Goal: Transaction & Acquisition: Book appointment/travel/reservation

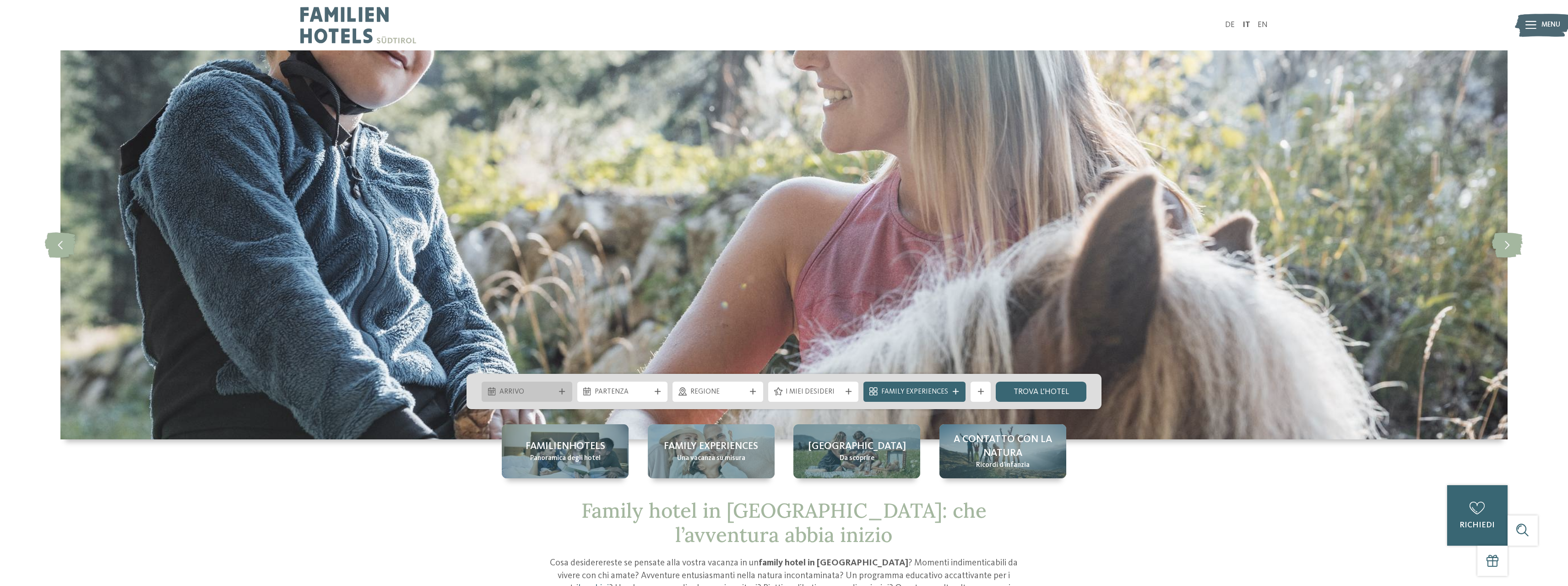
click at [543, 387] on span "Arrivo" at bounding box center [527, 392] width 55 height 10
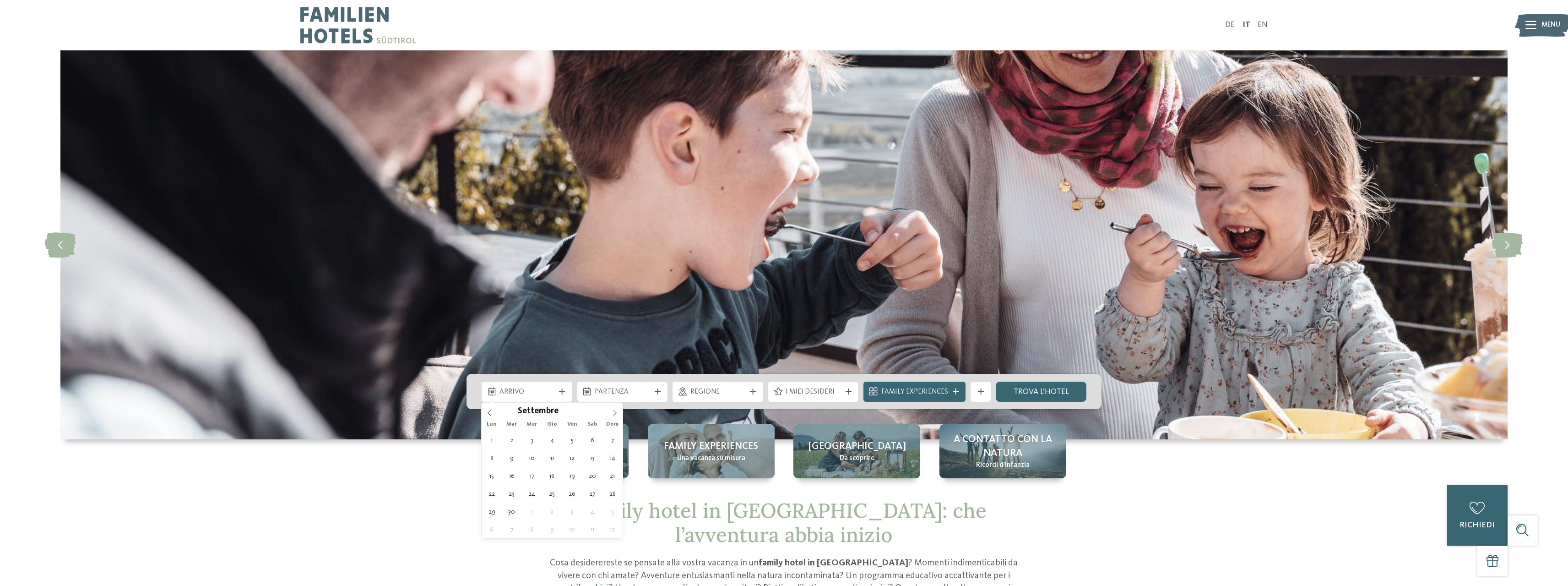
click at [616, 412] on icon at bounding box center [615, 413] width 6 height 6
type div "14.11.2025"
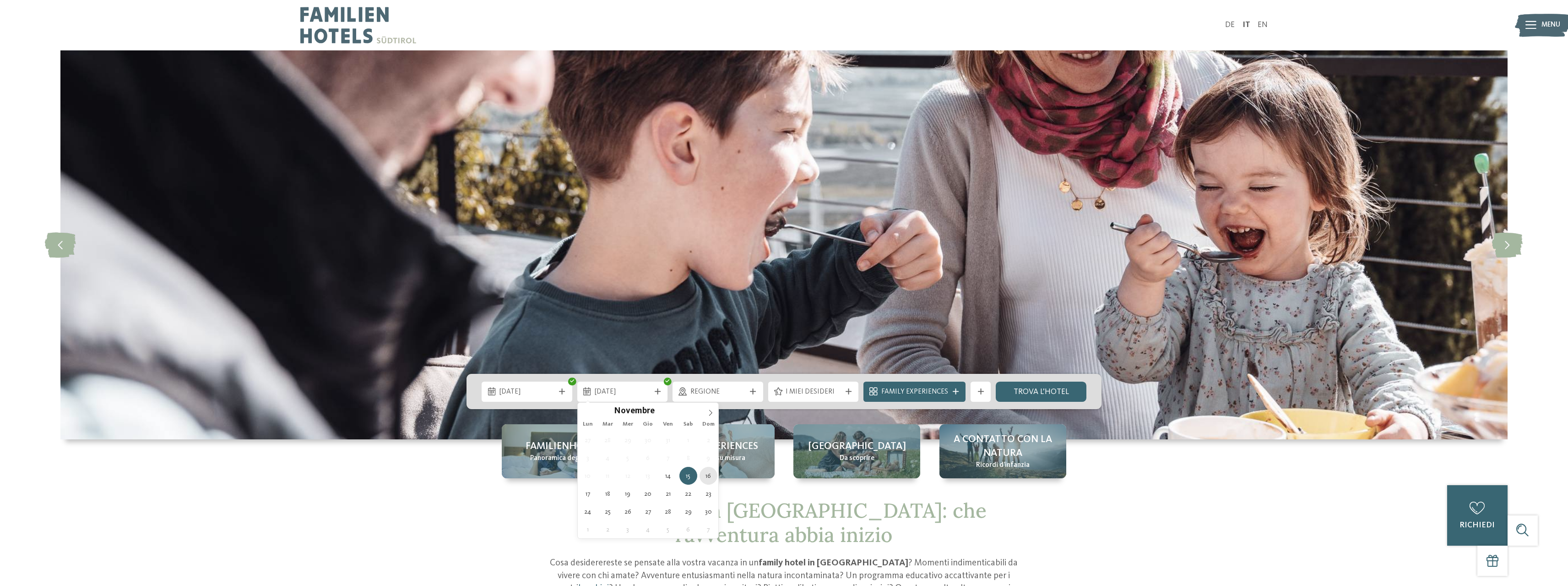
type div "16.11.2025"
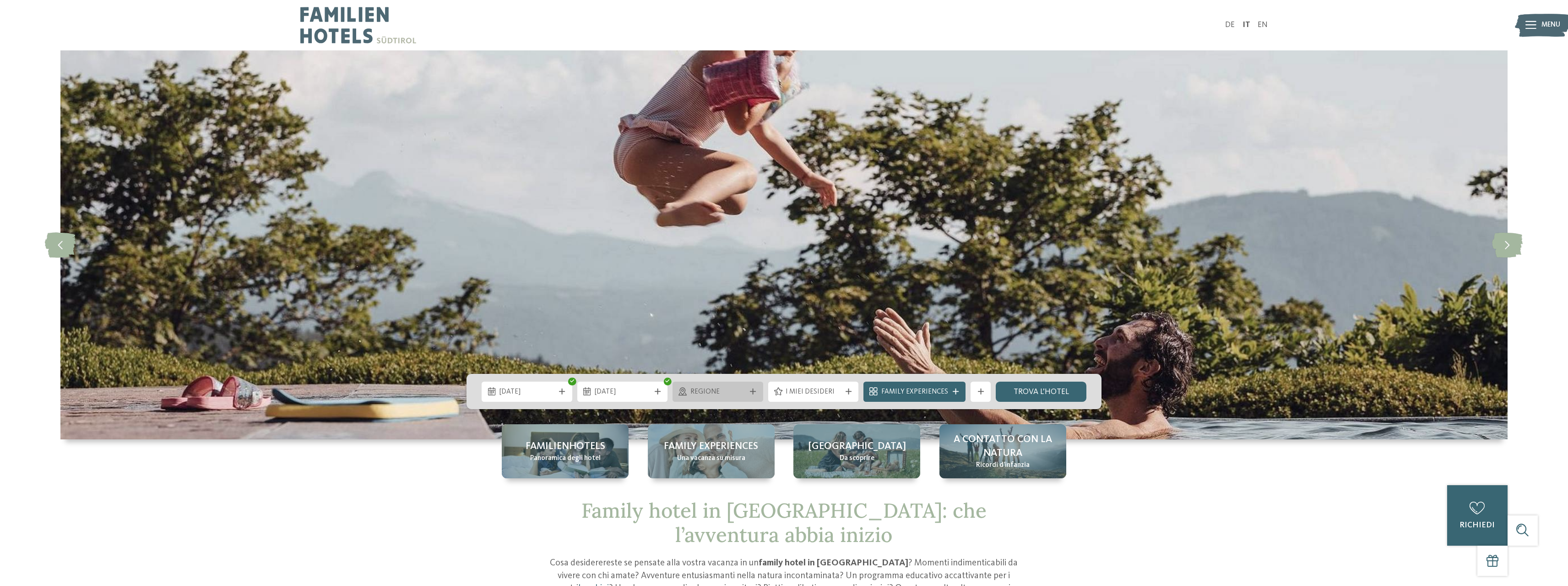
click at [746, 394] on span "Regione" at bounding box center [718, 392] width 55 height 10
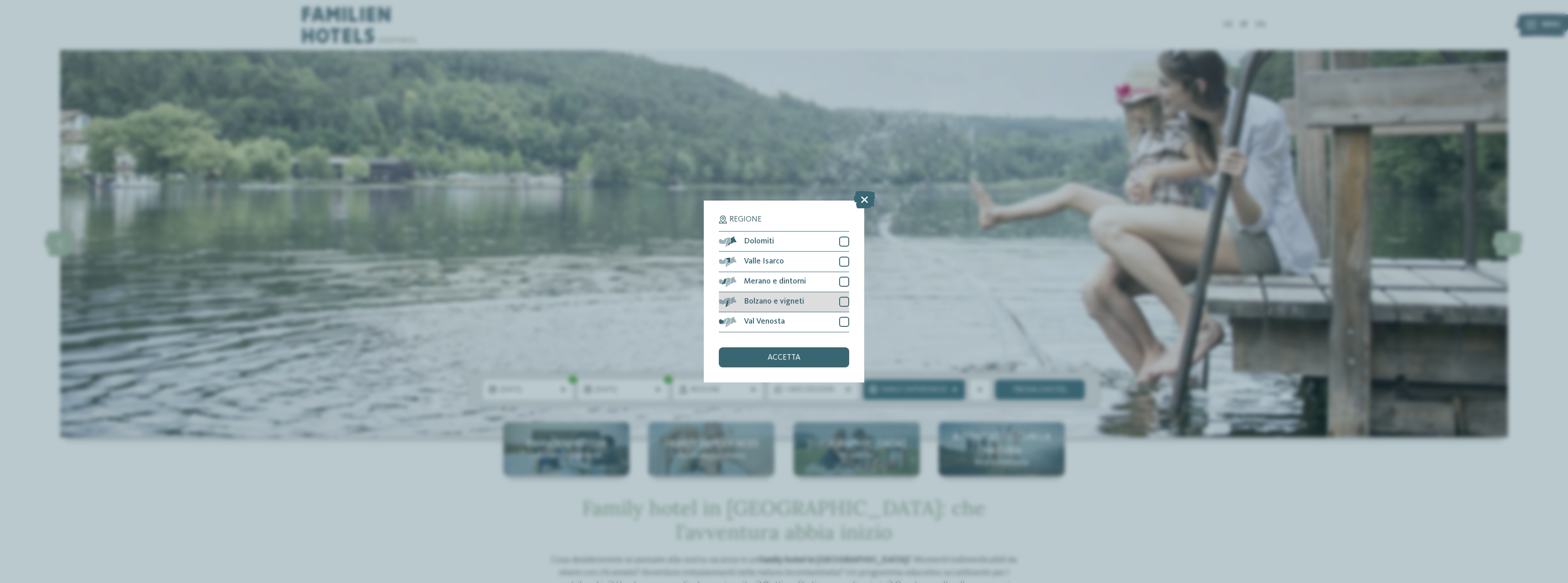
click at [845, 299] on div at bounding box center [844, 301] width 10 height 10
click at [841, 287] on div at bounding box center [844, 282] width 10 height 10
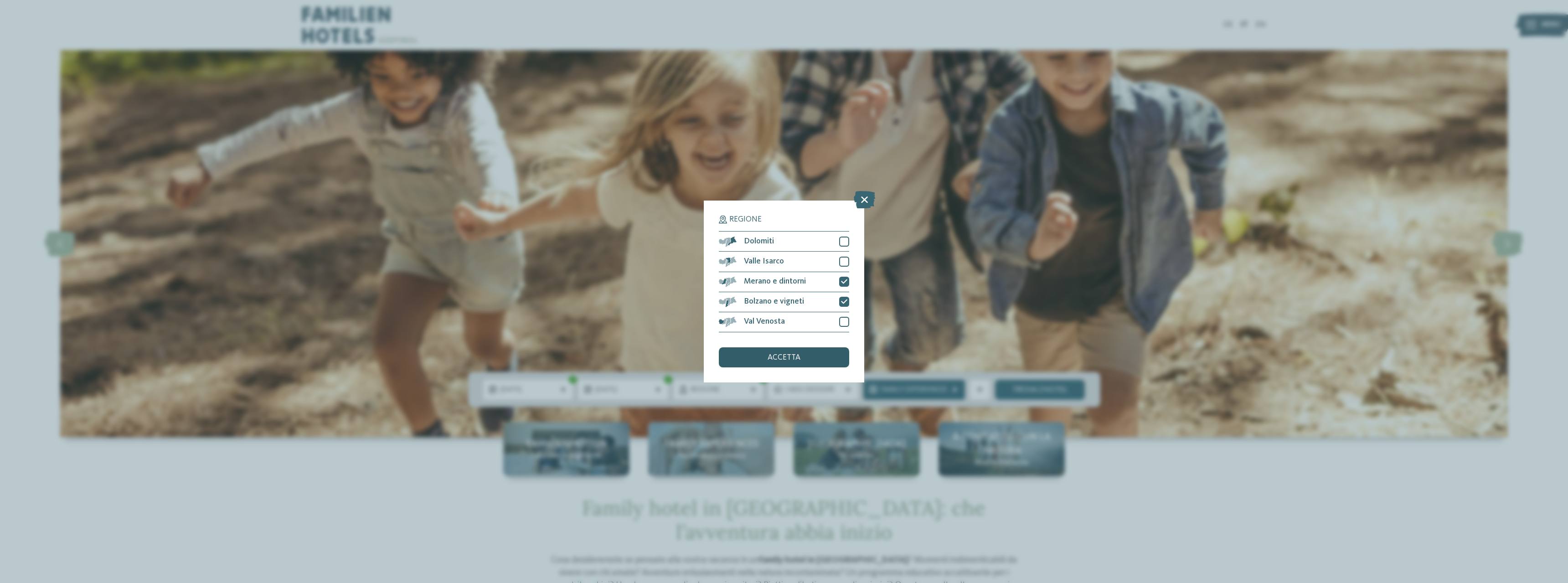
click at [810, 358] on div "accetta" at bounding box center [784, 357] width 130 height 20
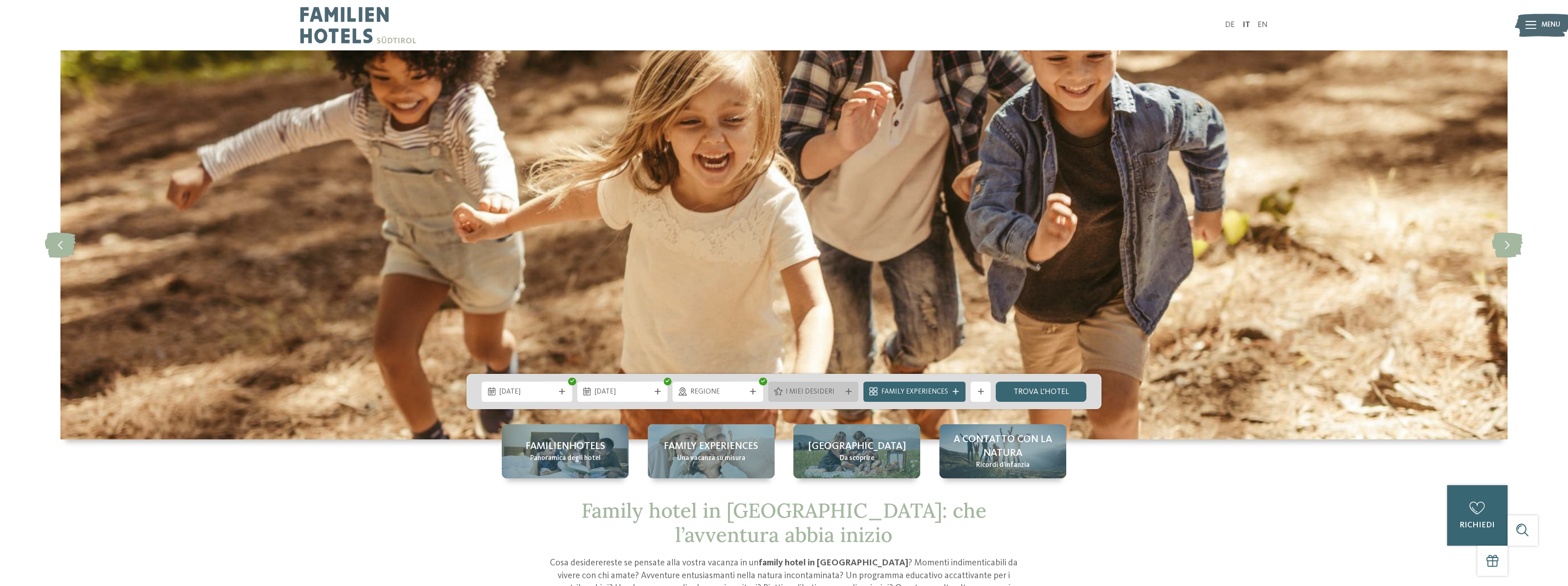
click at [847, 391] on icon at bounding box center [848, 392] width 6 height 6
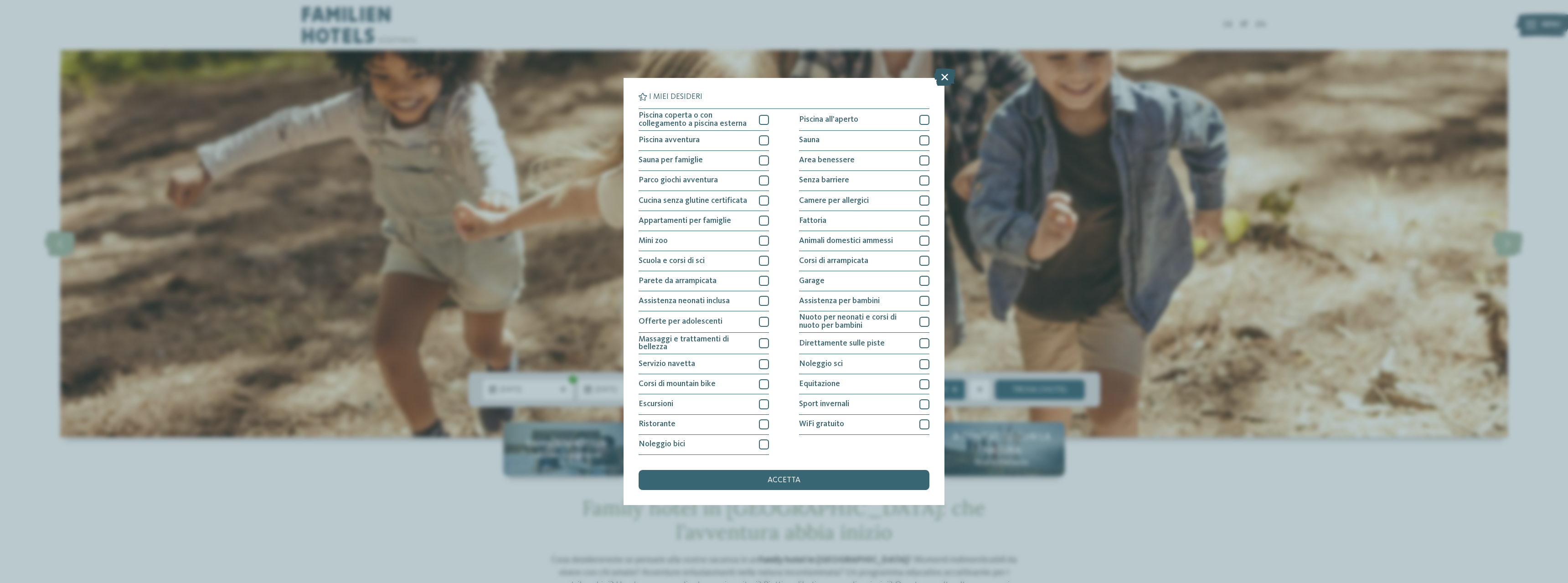
click at [951, 72] on icon at bounding box center [945, 77] width 22 height 17
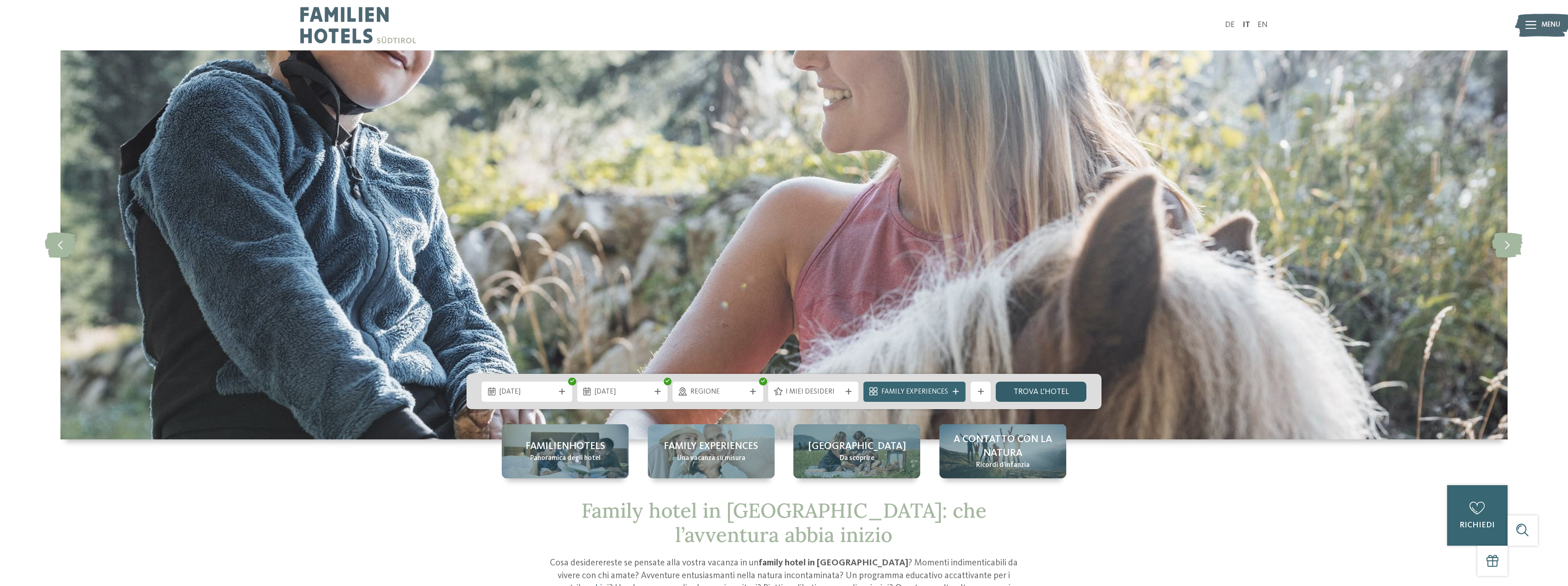
click at [1039, 390] on link "trova l’hotel" at bounding box center [1041, 392] width 91 height 20
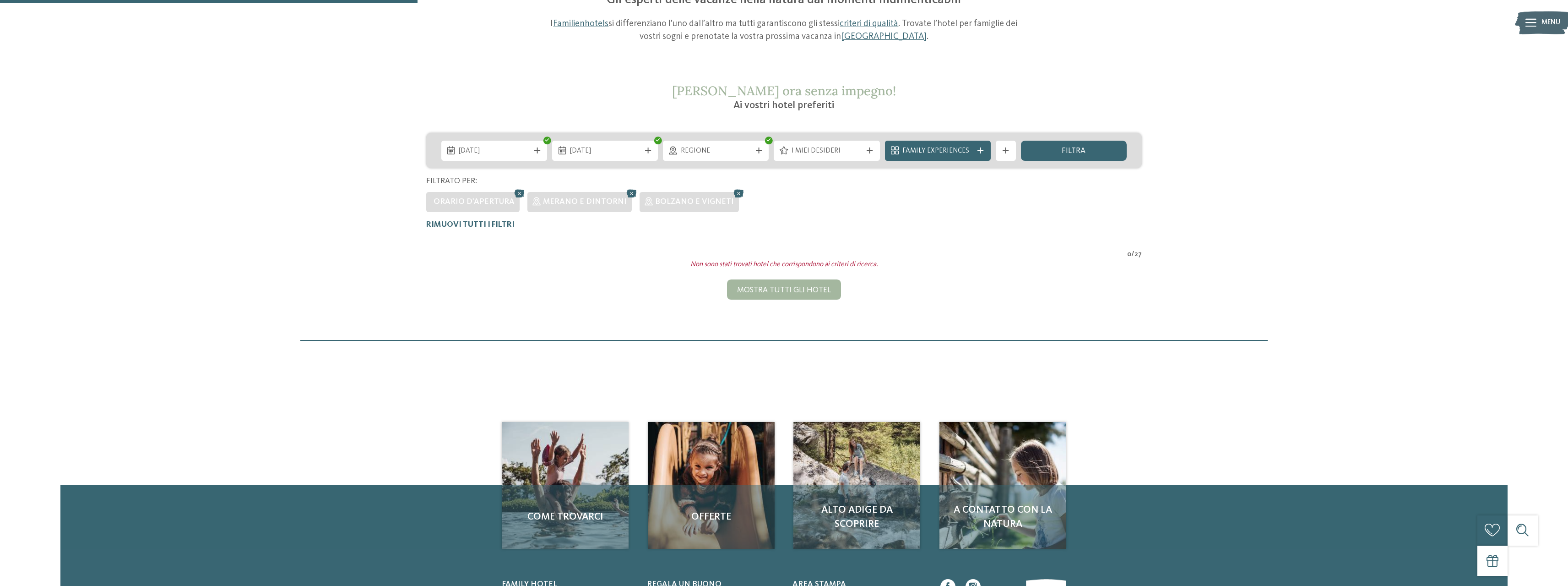
scroll to position [107, 0]
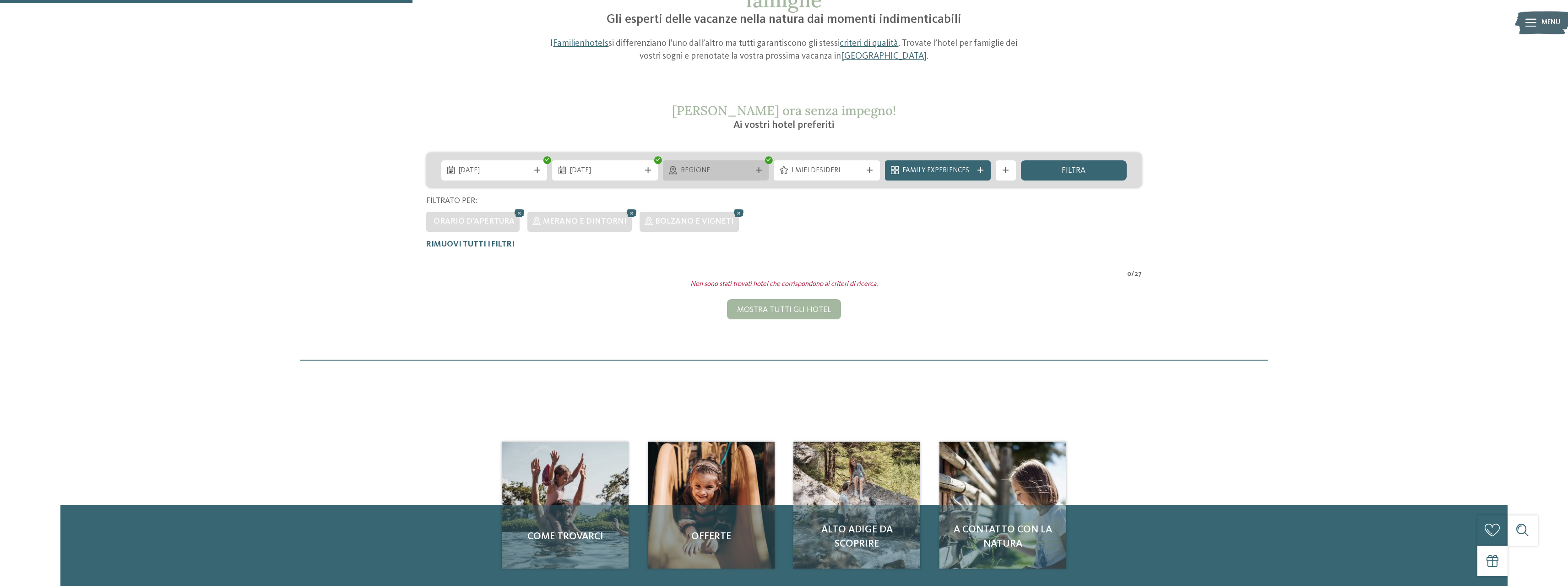
click at [703, 177] on div "Regione" at bounding box center [716, 170] width 106 height 20
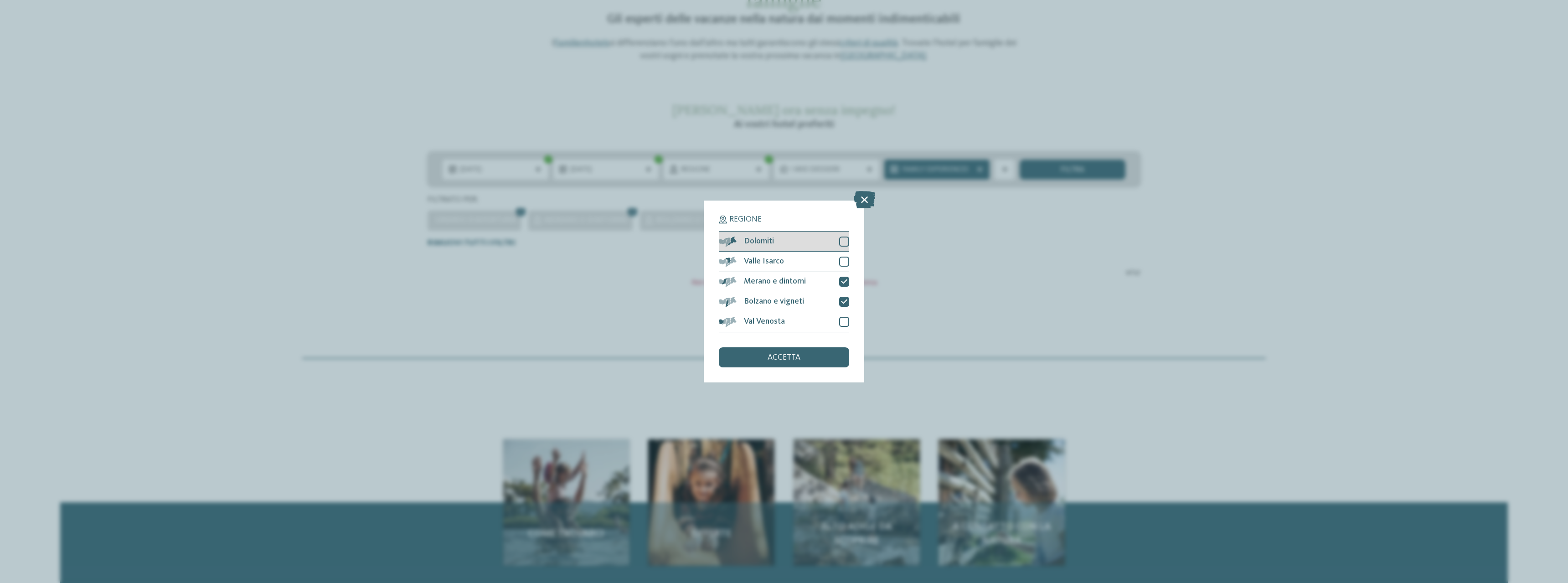
click at [844, 242] on div at bounding box center [844, 242] width 10 height 10
click at [844, 261] on div at bounding box center [844, 262] width 10 height 10
click at [821, 364] on div "accetta" at bounding box center [784, 357] width 130 height 20
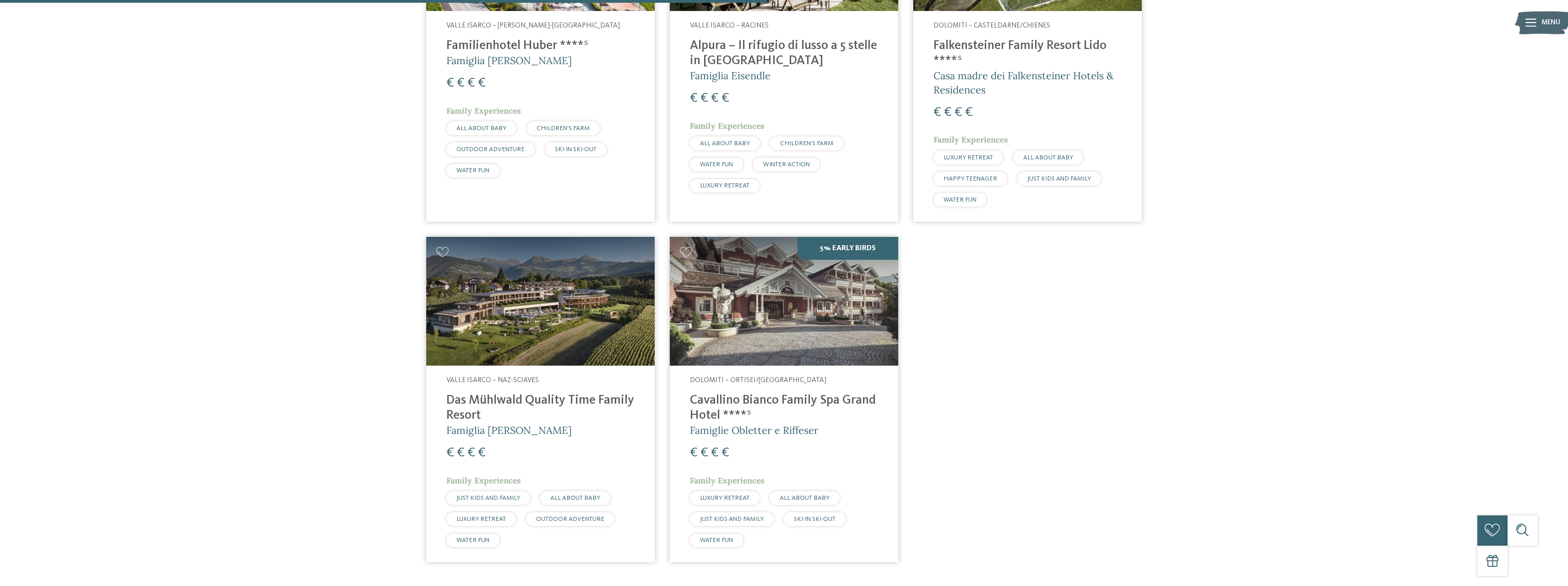
scroll to position [519, 0]
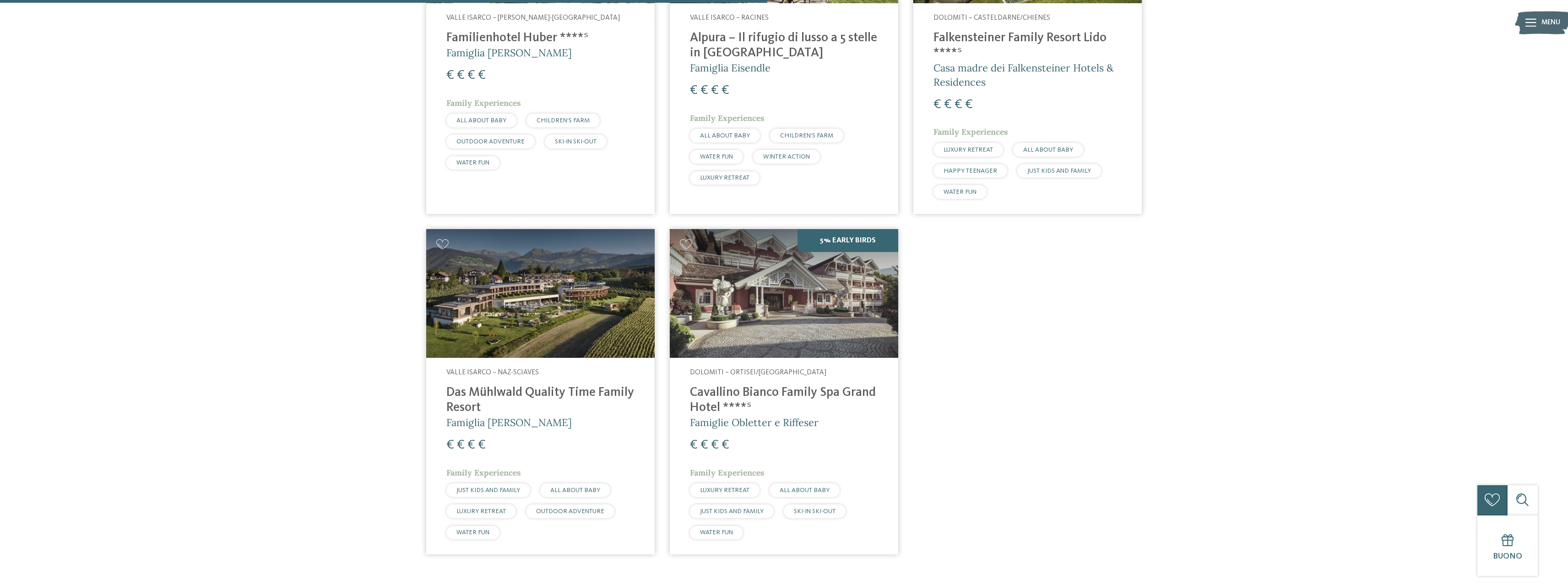
click at [517, 368] on address "Valle Isarco – Naz-Sciaves" at bounding box center [541, 373] width 188 height 10
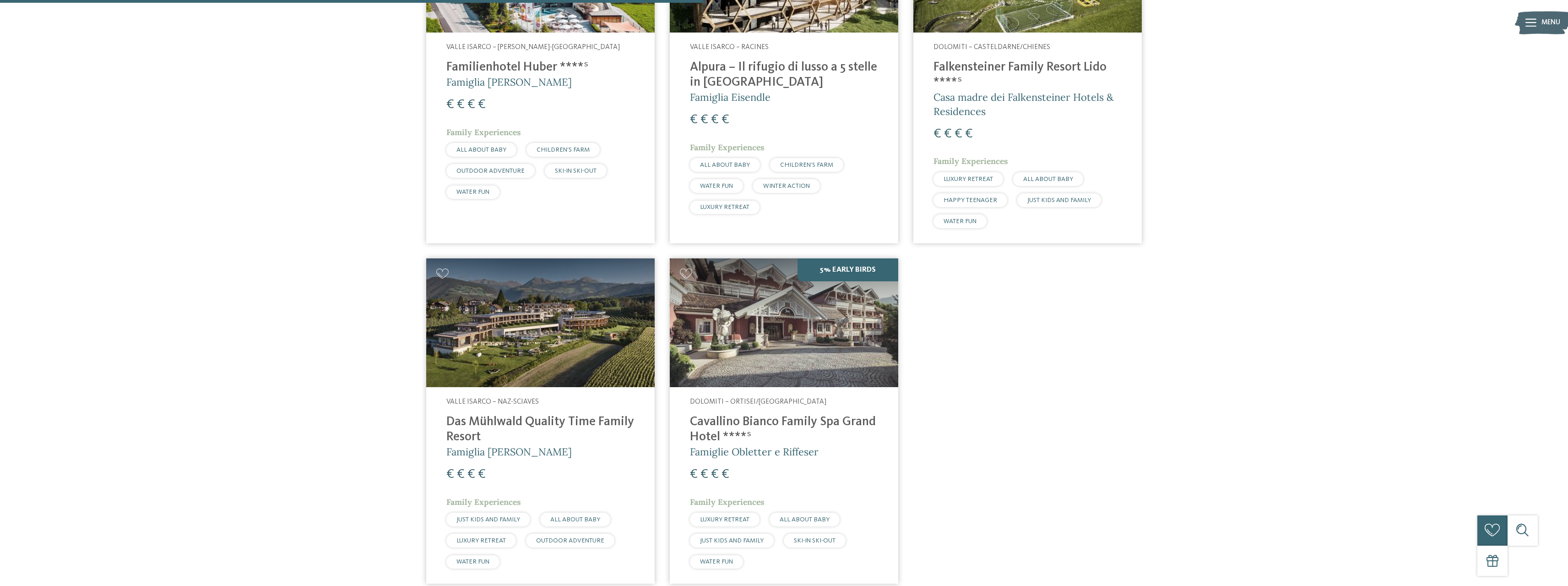
scroll to position [473, 0]
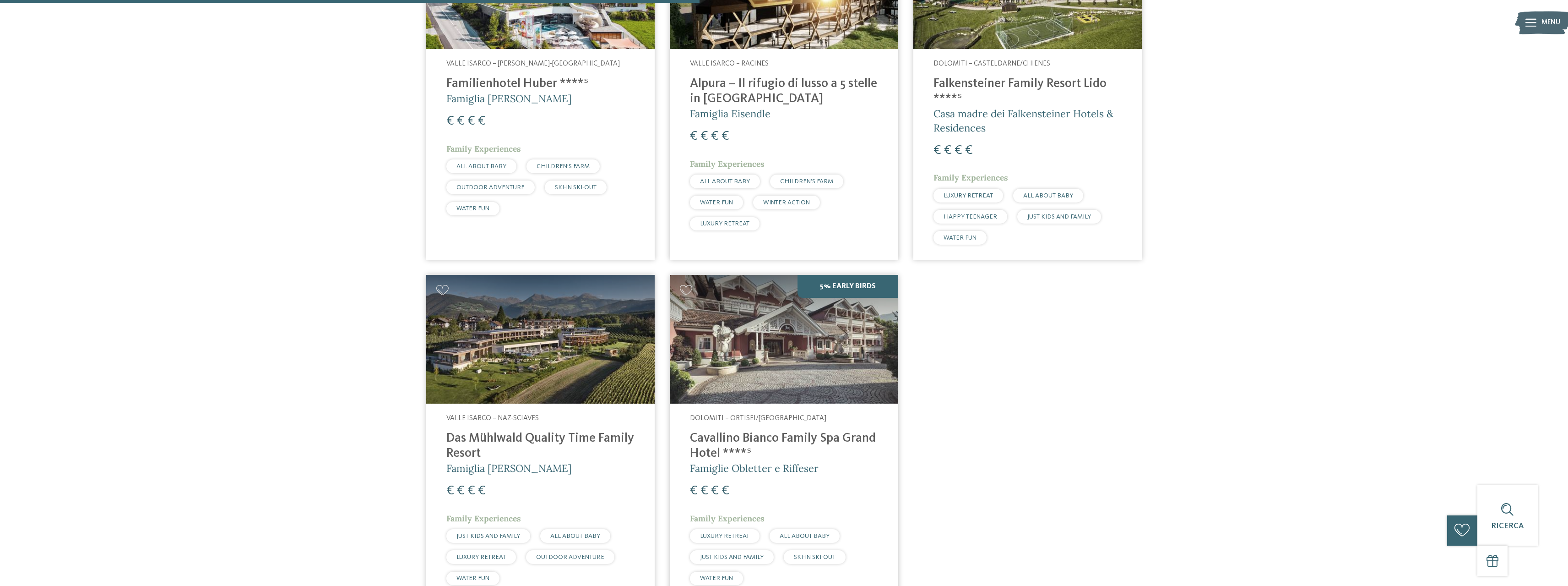
drag, startPoint x: 921, startPoint y: 82, endPoint x: 990, endPoint y: 57, distance: 73.4
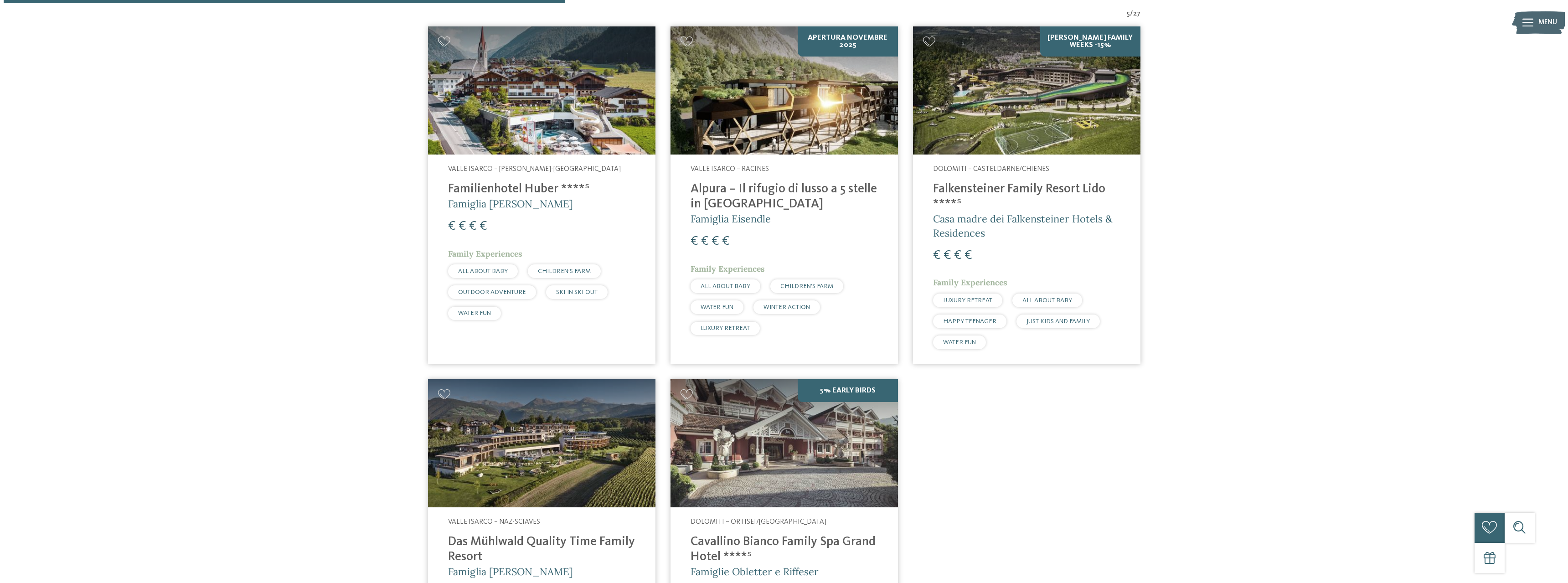
scroll to position [380, 0]
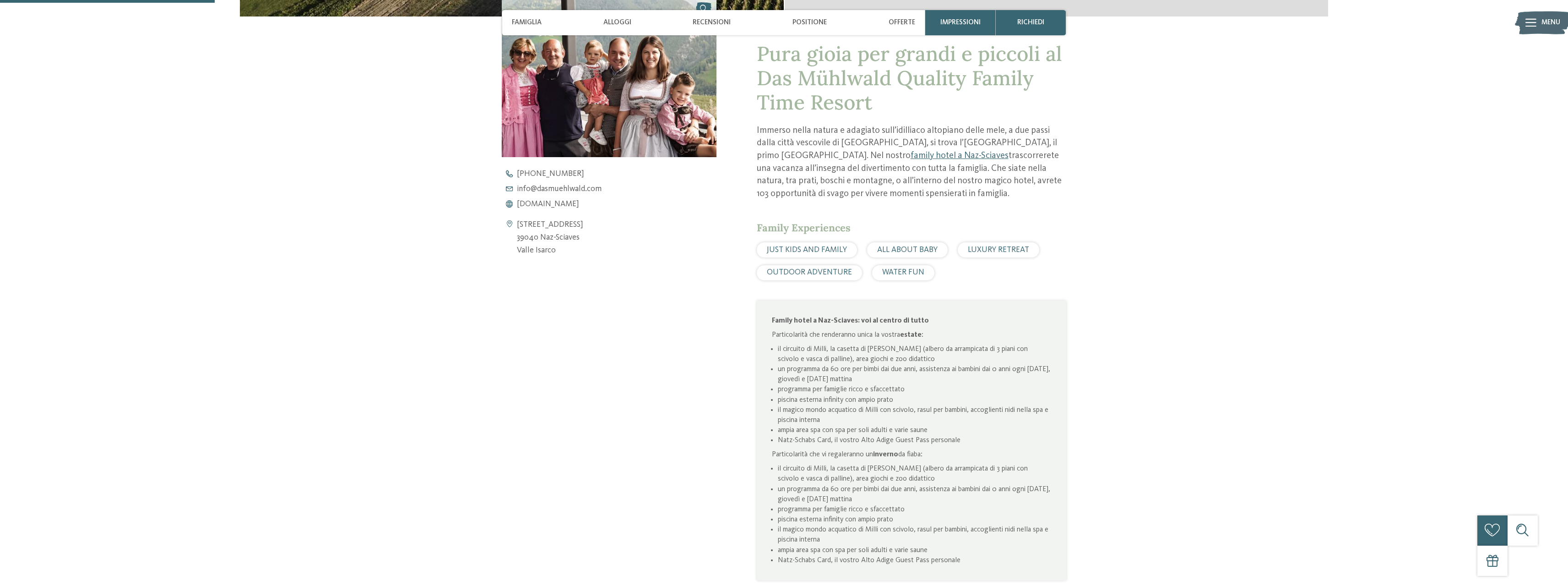
scroll to position [458, 0]
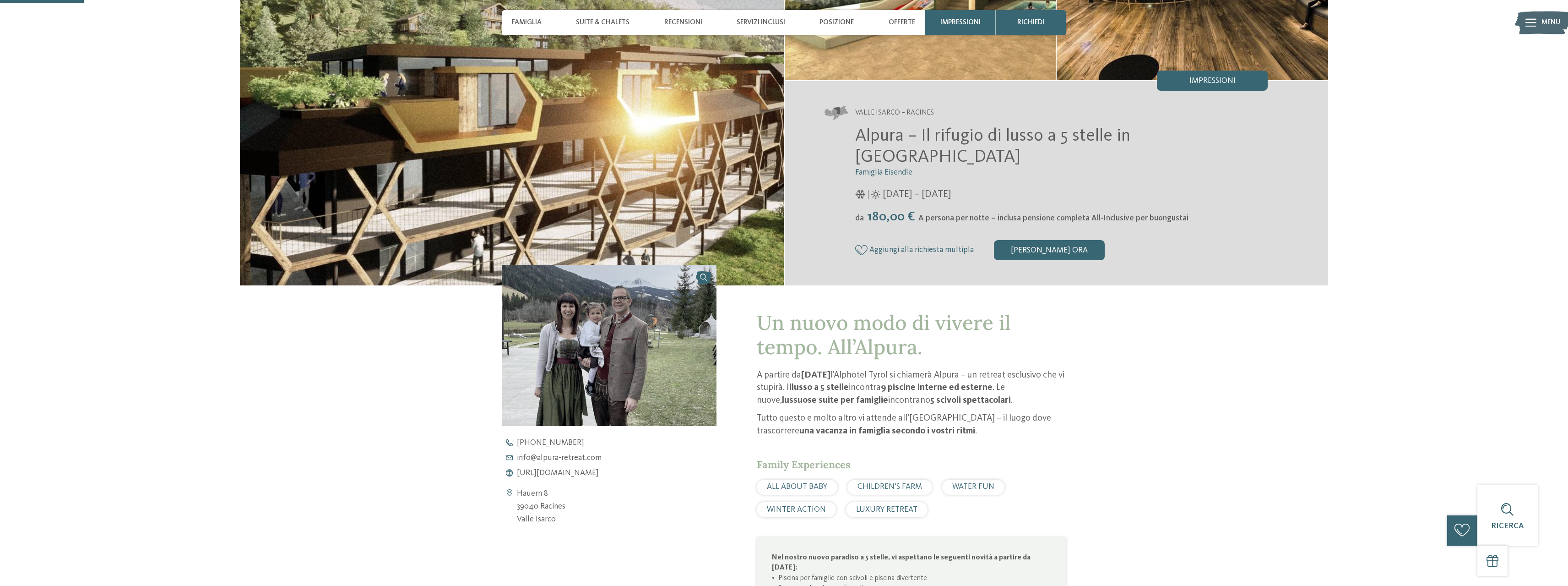
scroll to position [183, 0]
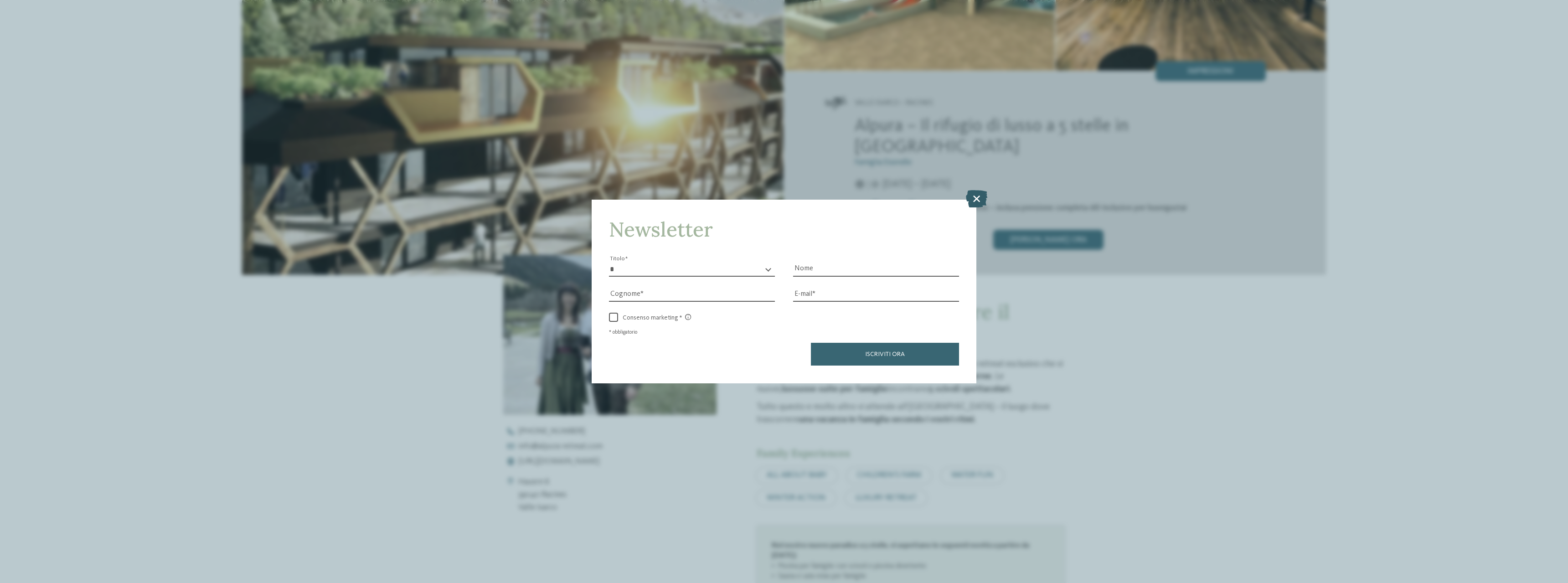
click at [978, 196] on icon at bounding box center [977, 198] width 22 height 17
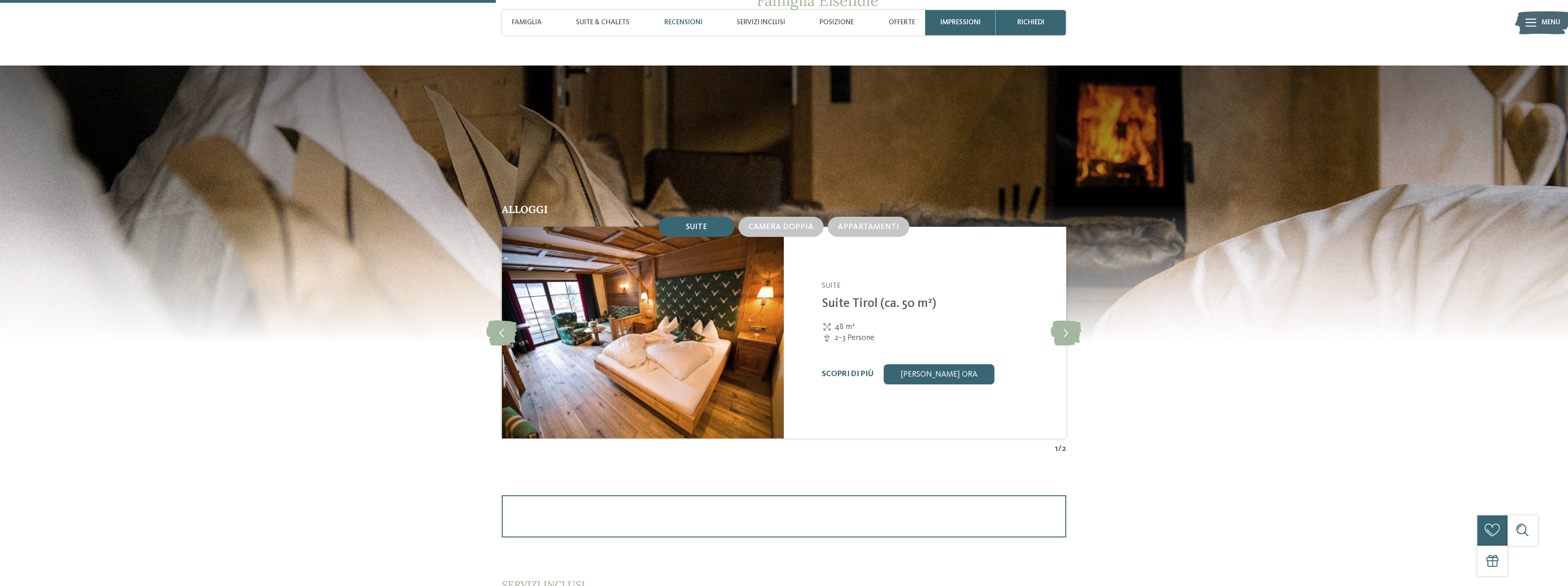
scroll to position [962, 0]
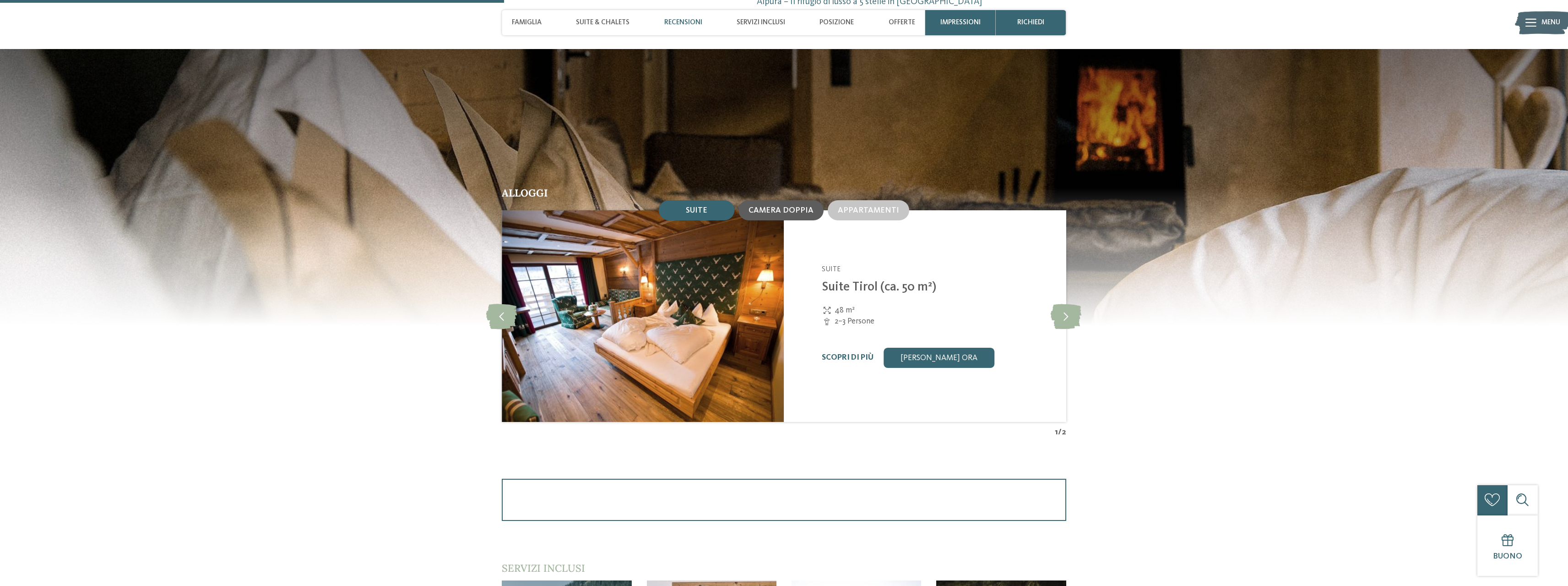
click at [784, 211] on span "Camera doppia" at bounding box center [781, 211] width 65 height 8
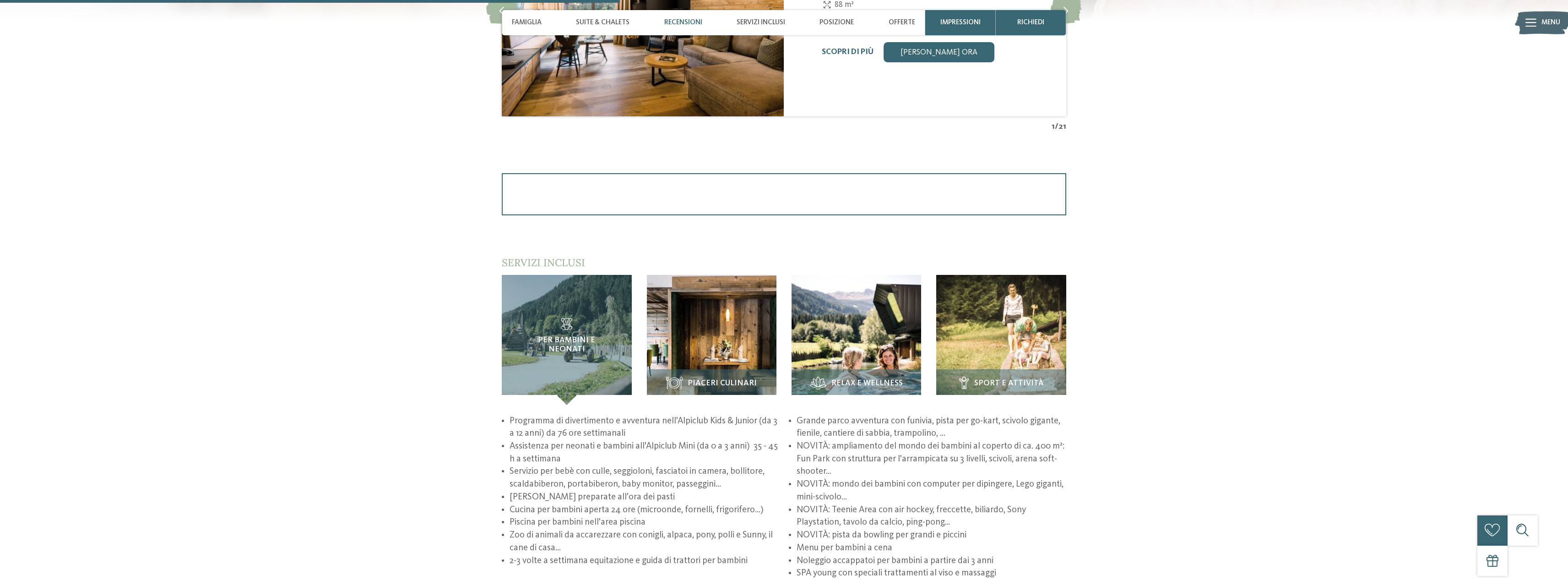
scroll to position [1329, 0]
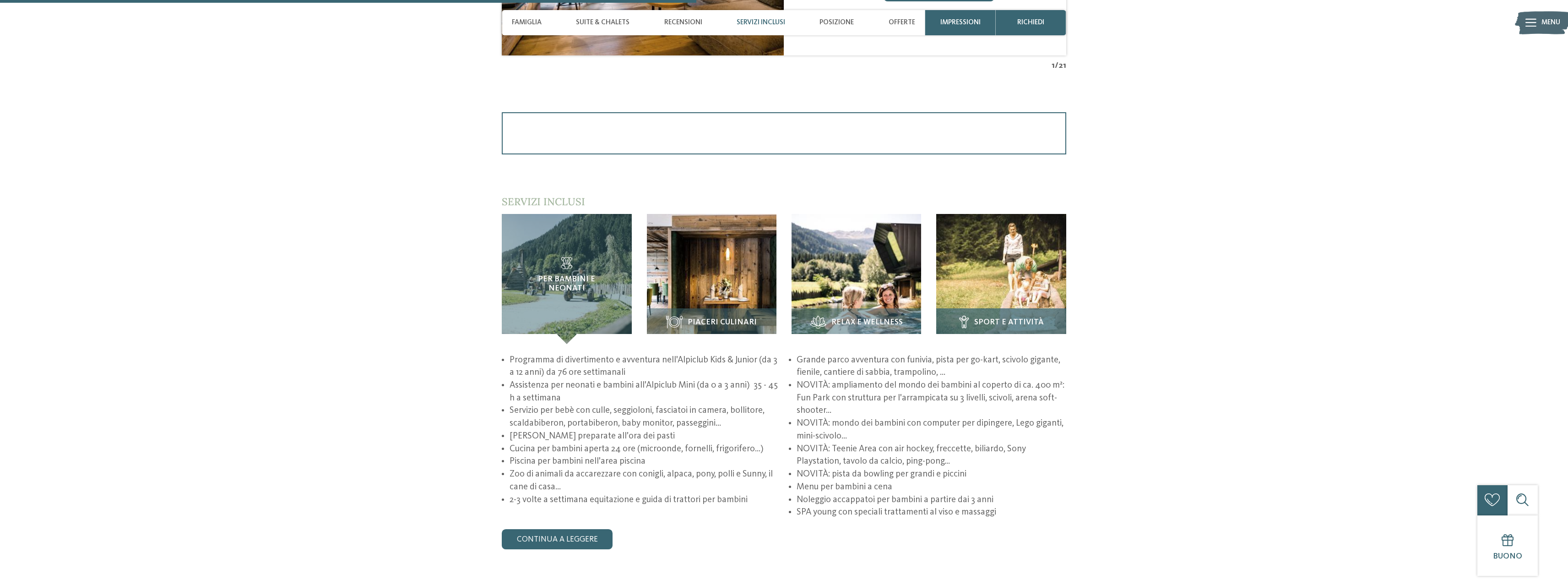
click at [1003, 278] on img at bounding box center [1001, 279] width 130 height 130
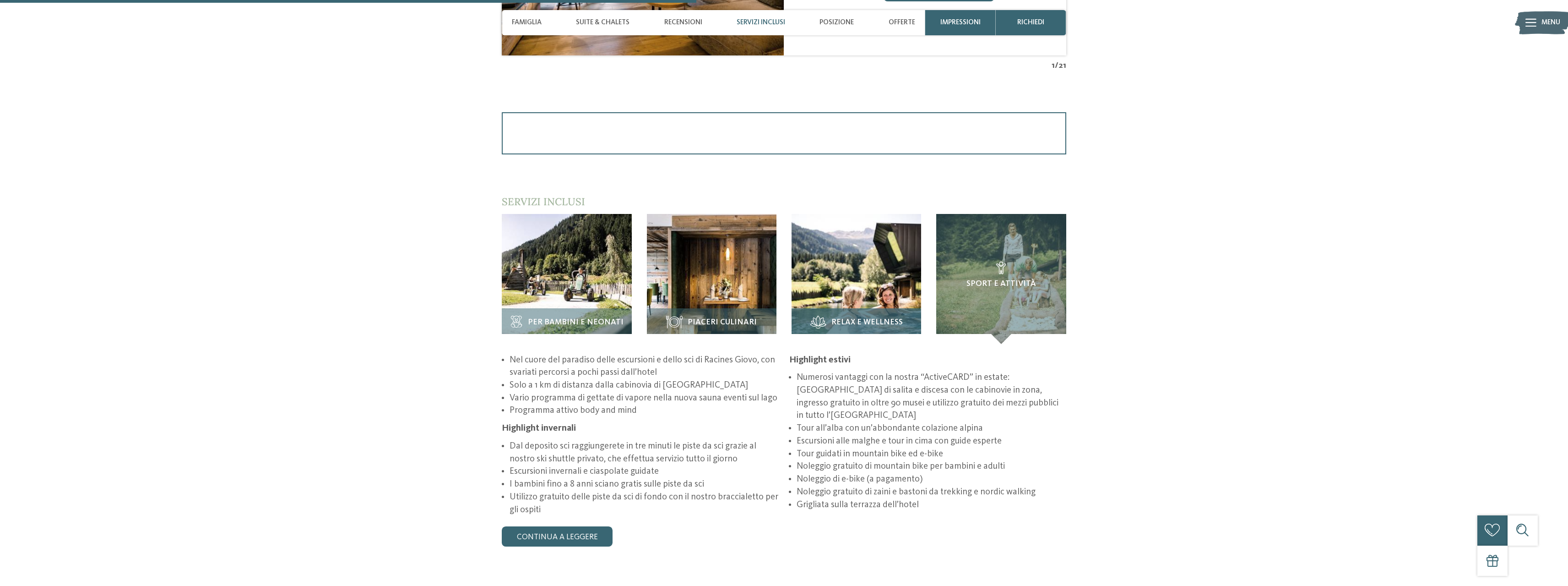
click at [892, 287] on img at bounding box center [856, 279] width 130 height 130
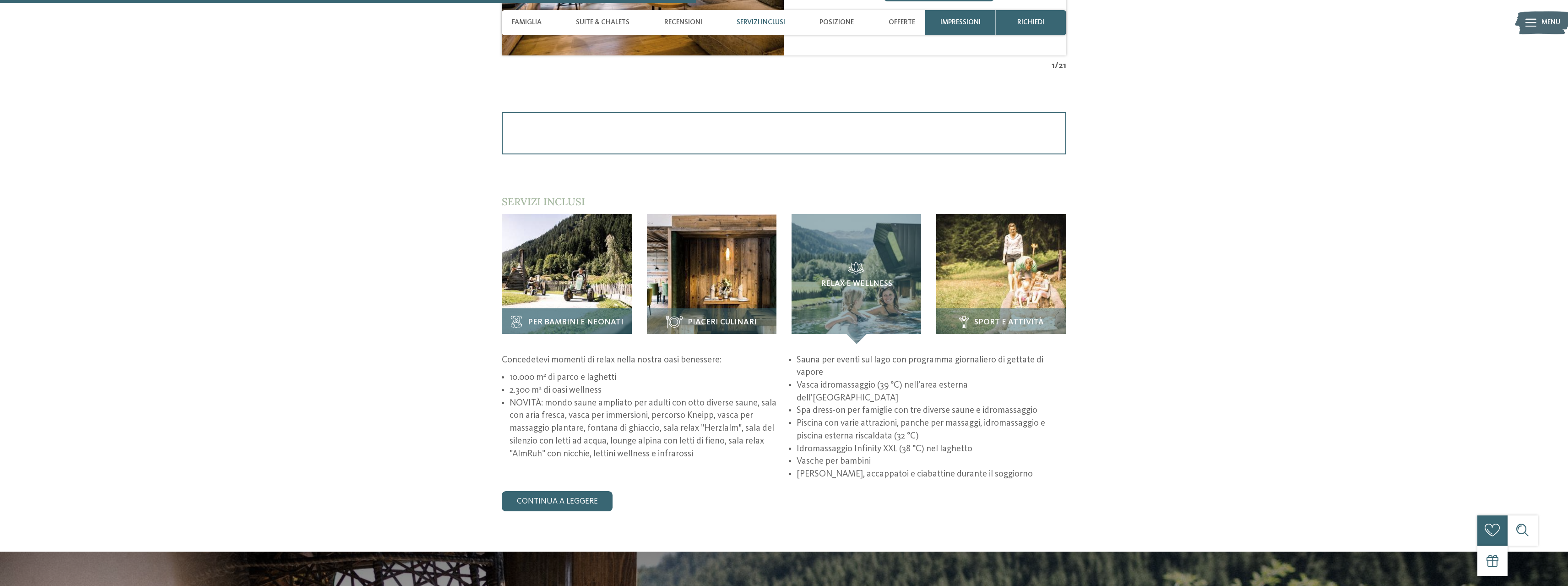
click at [529, 292] on img at bounding box center [567, 279] width 130 height 130
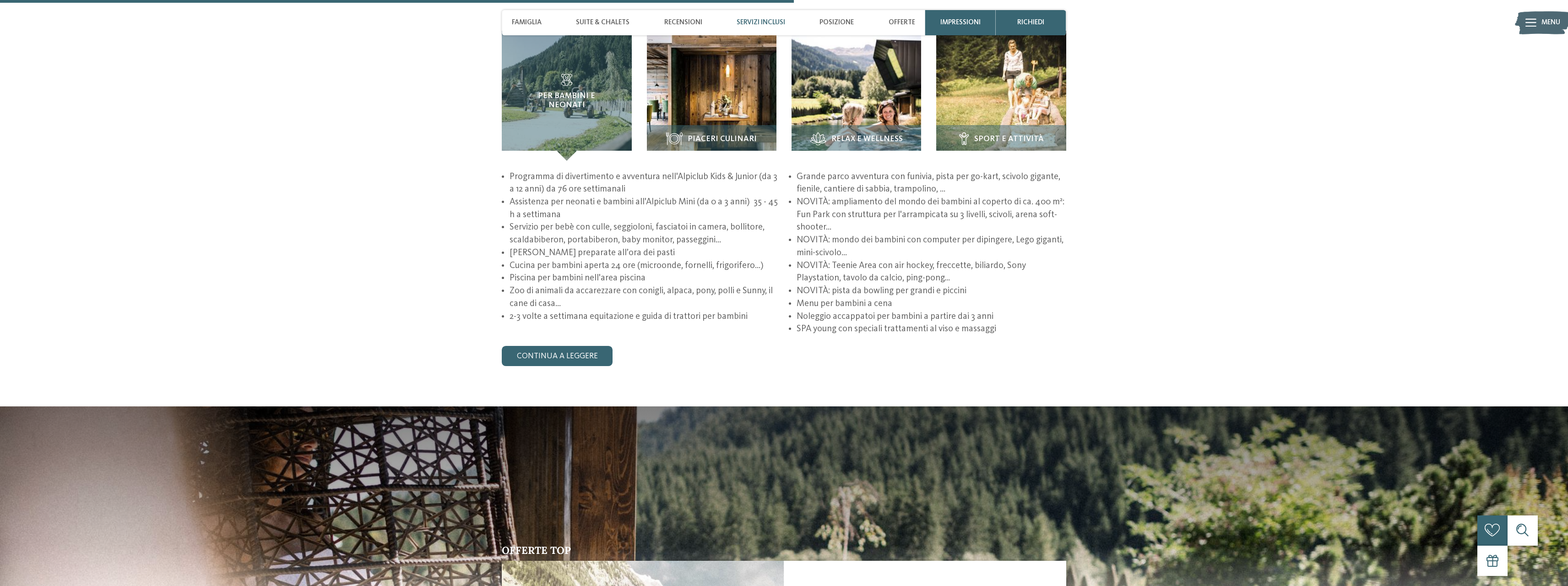
scroll to position [1558, 0]
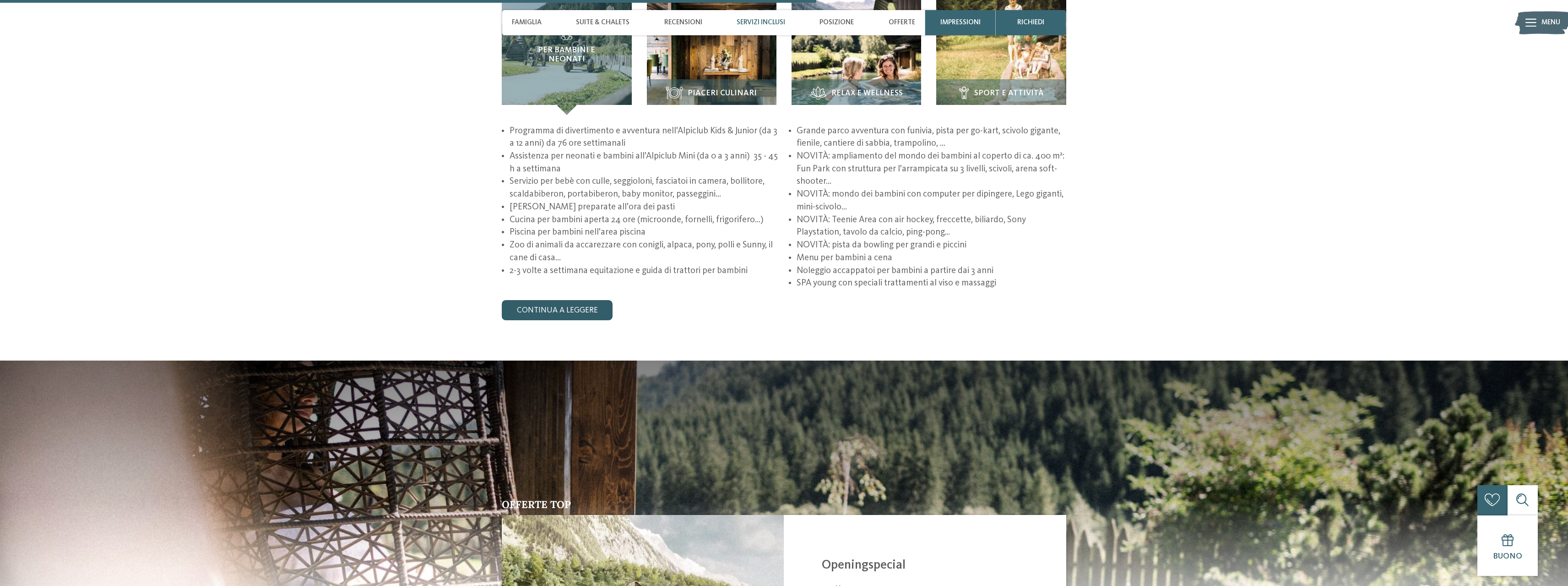
click at [540, 306] on link "continua a leggere" at bounding box center [557, 310] width 111 height 20
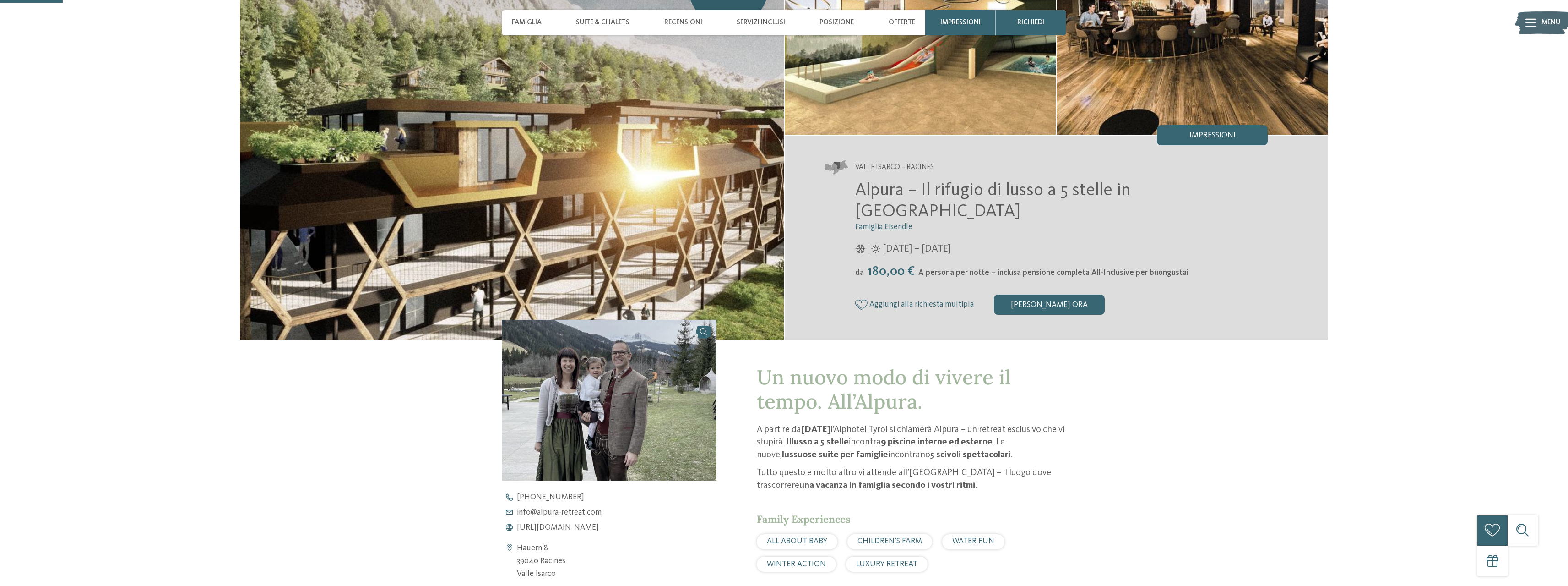
scroll to position [92, 0]
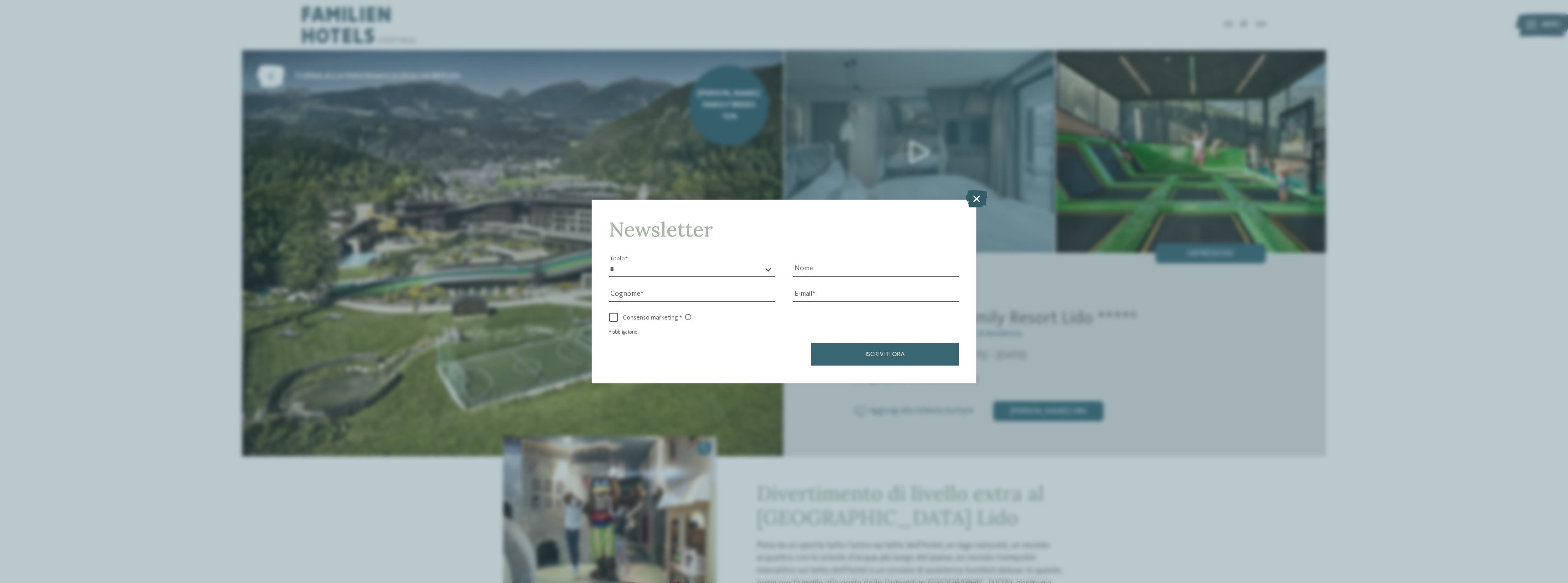
click at [973, 192] on icon at bounding box center [977, 198] width 22 height 17
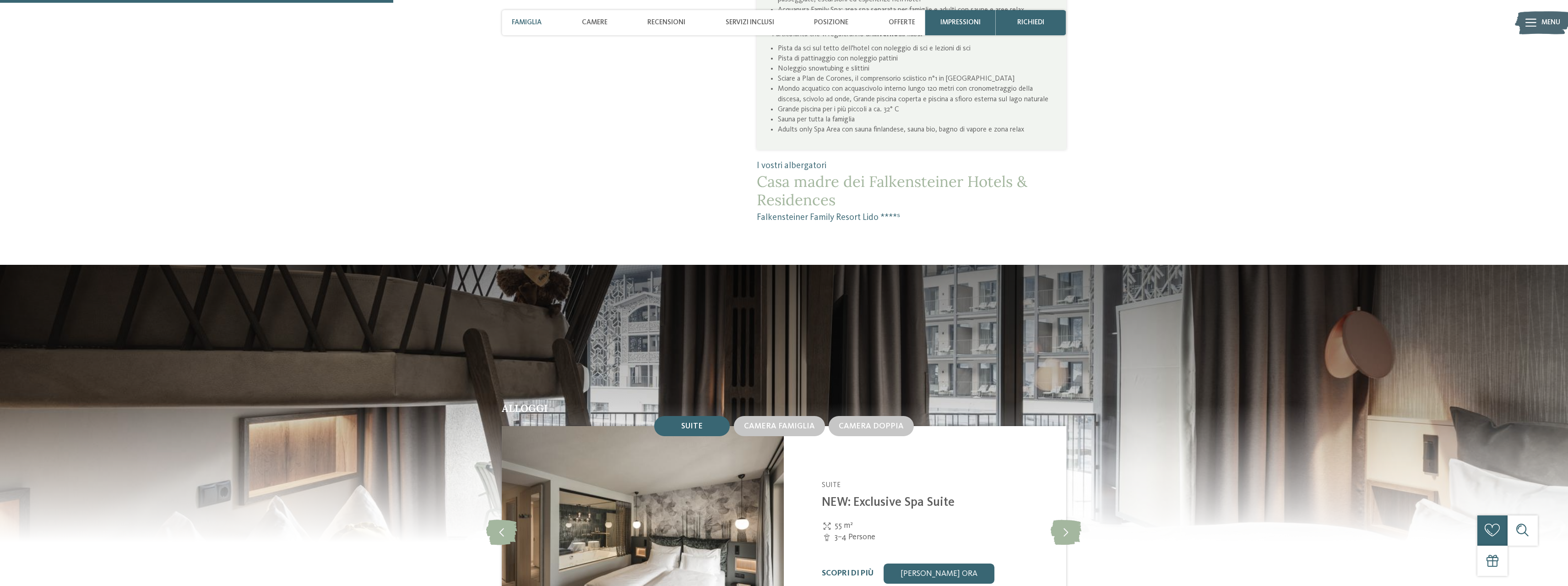
scroll to position [825, 0]
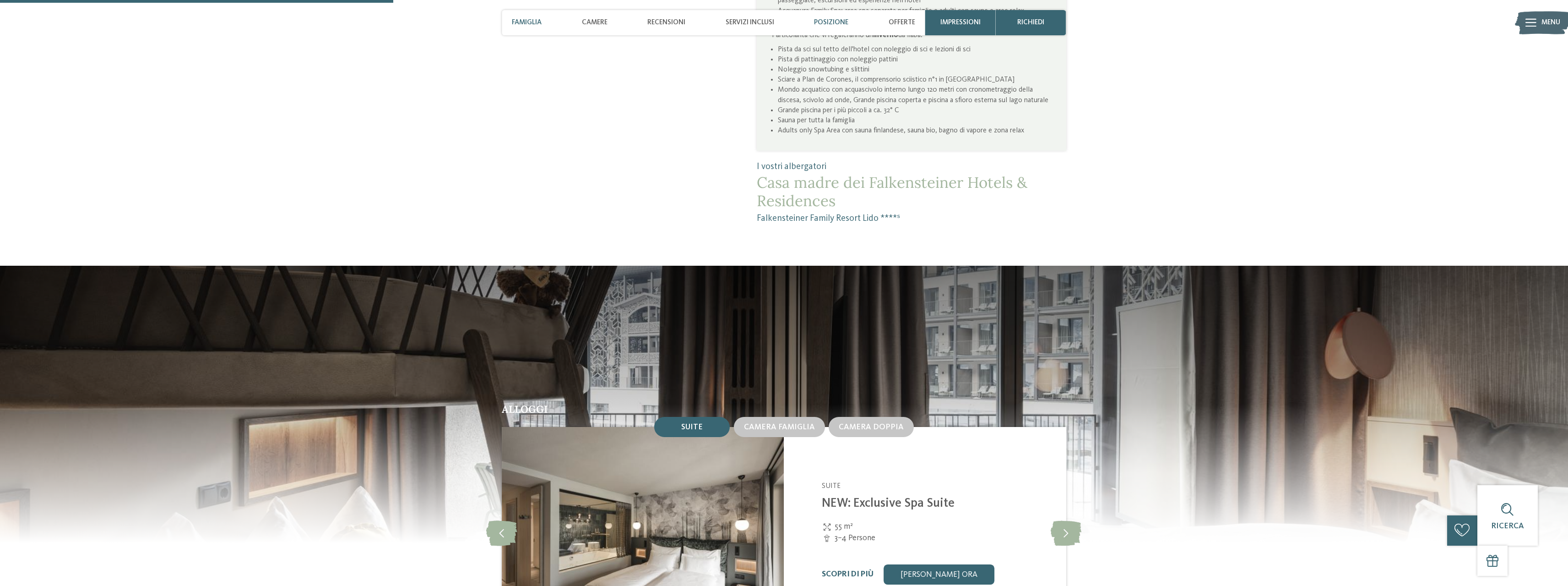
click at [822, 21] on span "Posizione" at bounding box center [831, 22] width 34 height 8
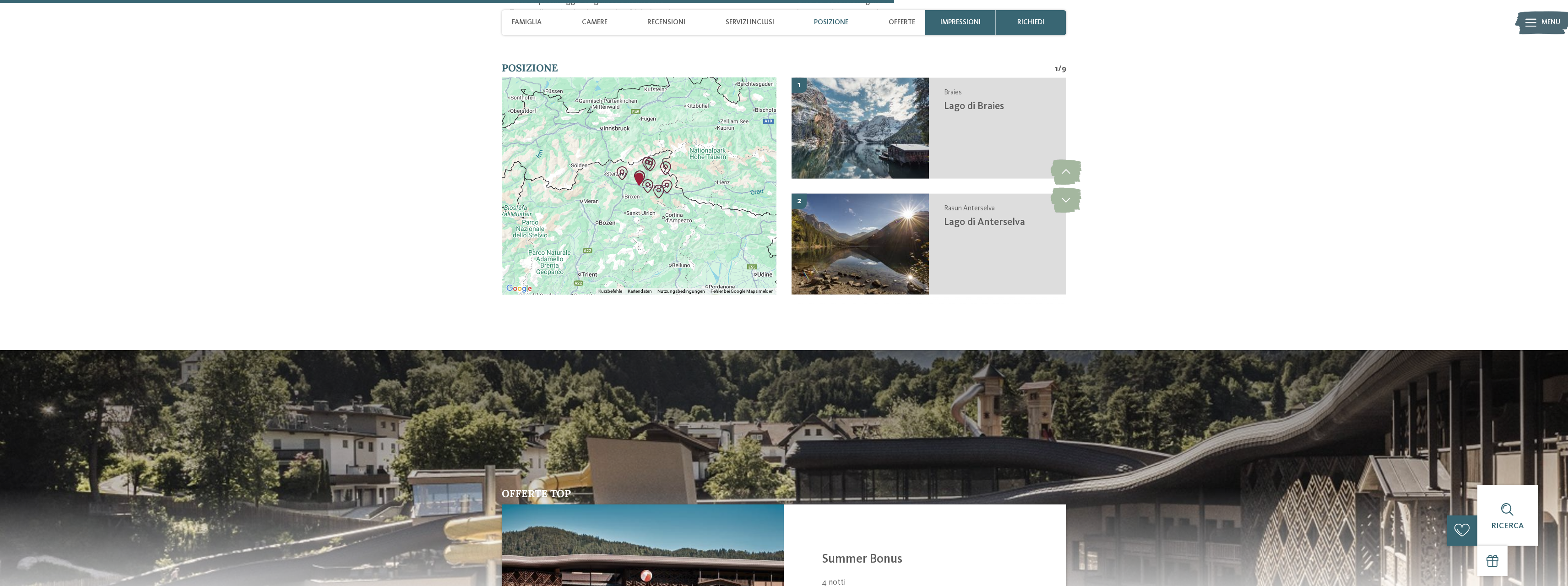
scroll to position [1875, 0]
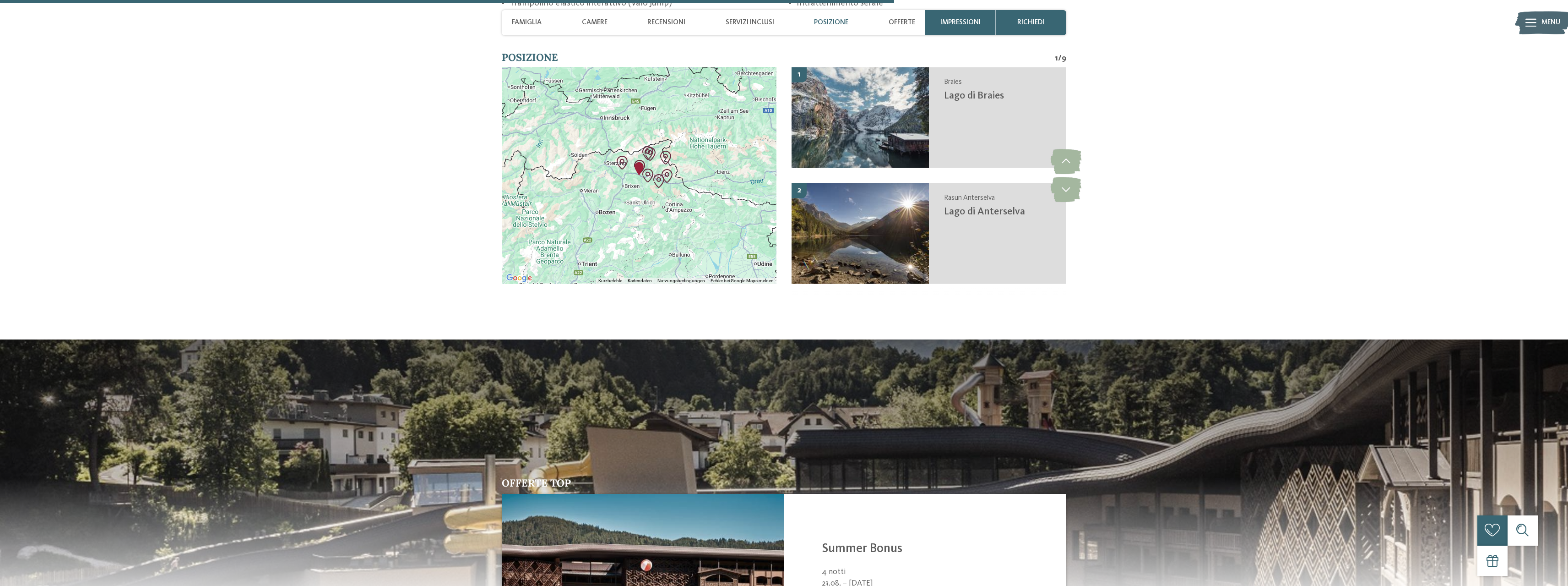
click at [640, 172] on img "Family Resort Lido" at bounding box center [640, 169] width 14 height 14
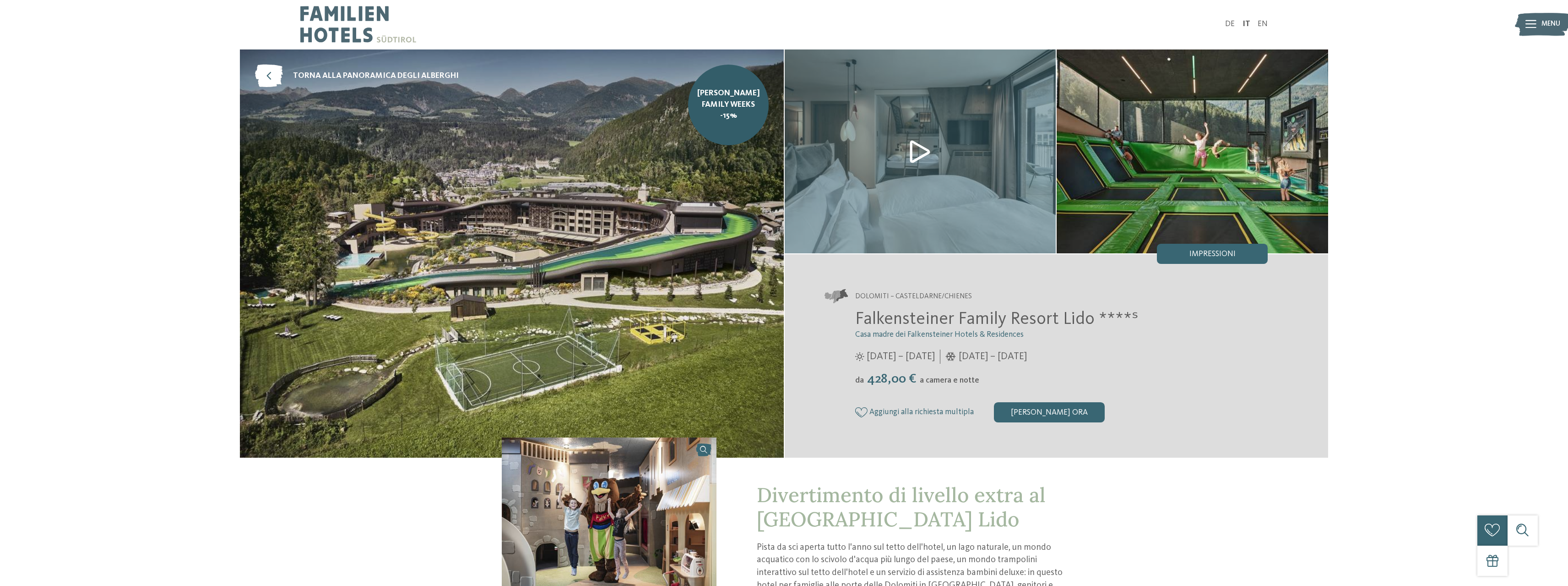
scroll to position [0, 0]
drag, startPoint x: 862, startPoint y: 315, endPoint x: 1090, endPoint y: 324, distance: 228.2
click at [1090, 324] on span "Falkensteiner Family Resort Lido ****ˢ" at bounding box center [997, 320] width 284 height 17
copy span "Falkensteiner Family Resort Lido"
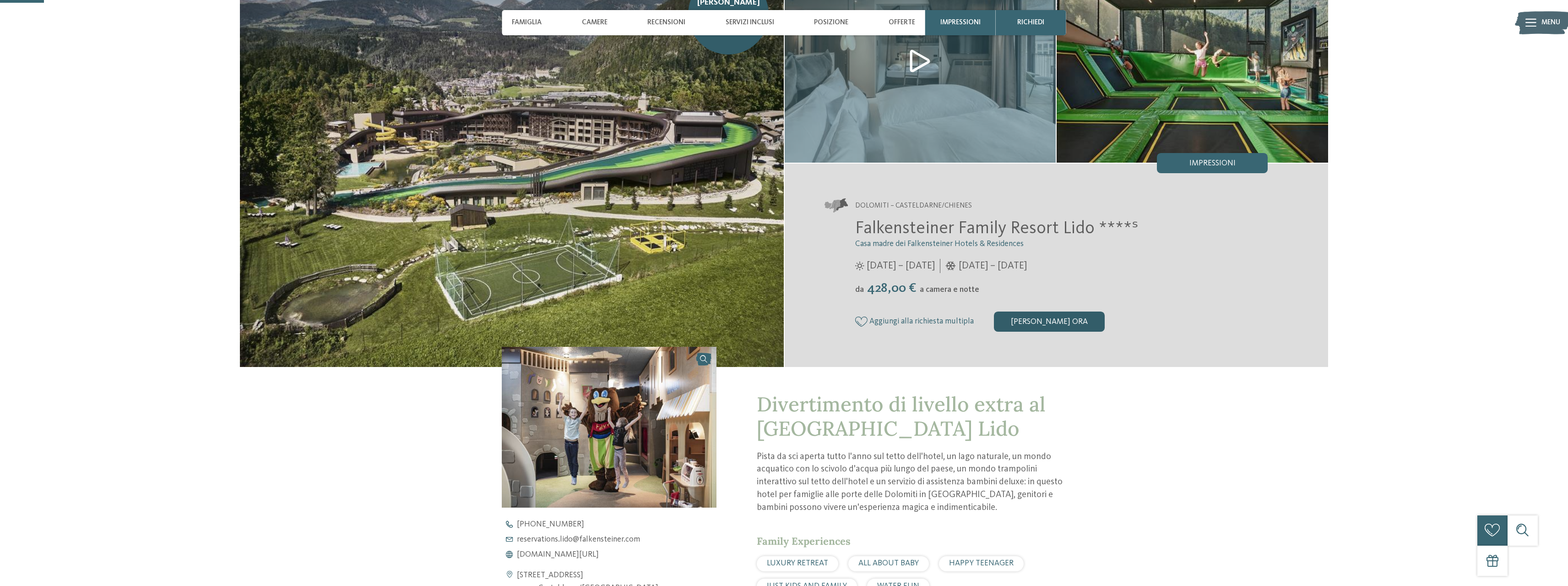
click at [1064, 315] on div "[PERSON_NAME] ora" at bounding box center [1049, 322] width 111 height 20
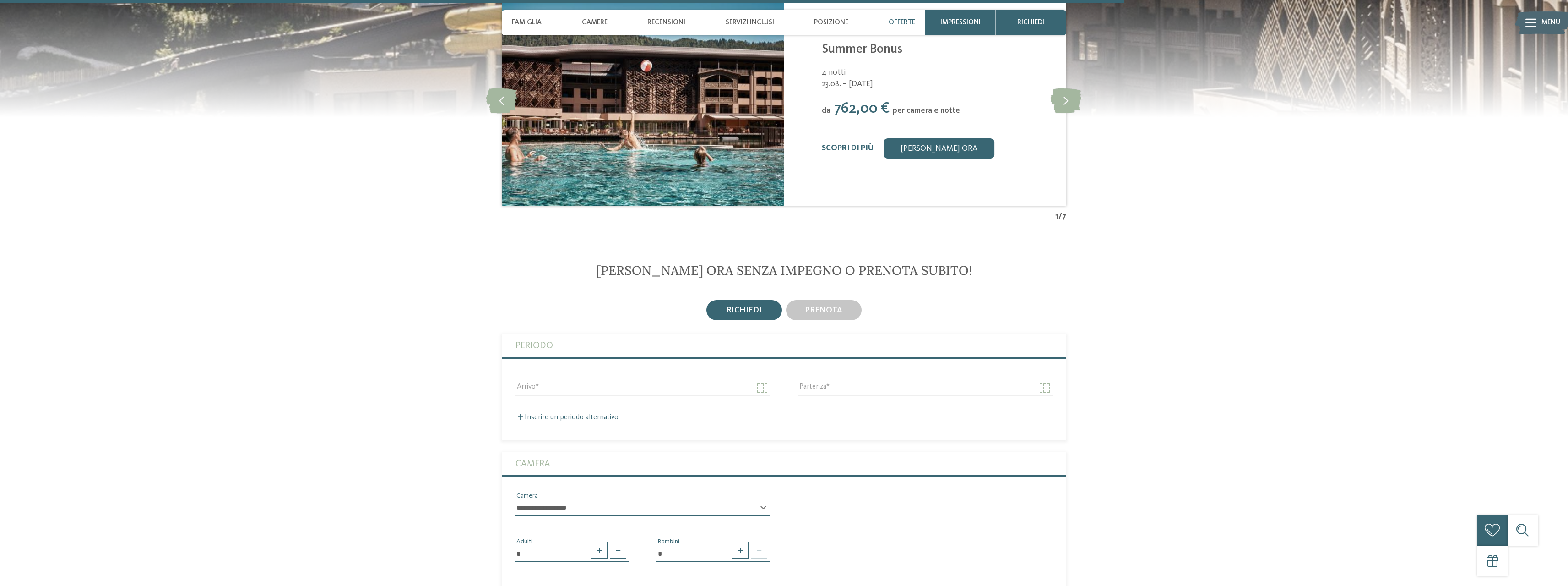
scroll to position [2358, 0]
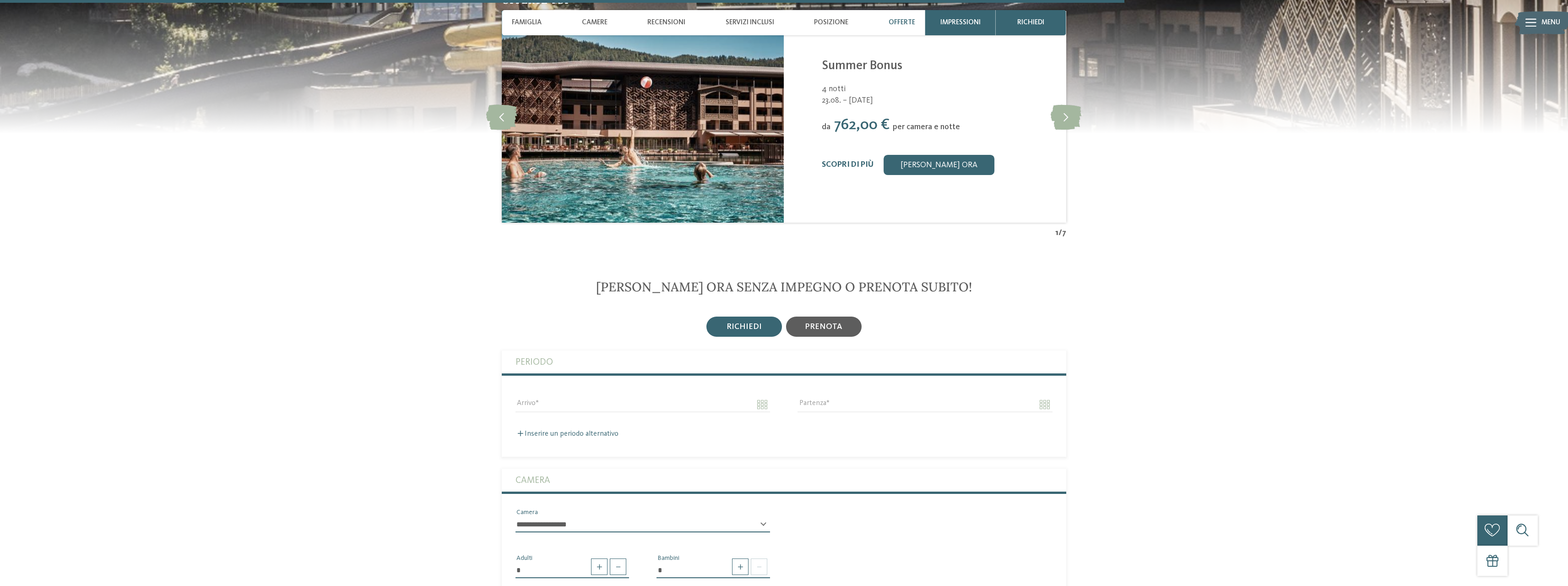
click at [837, 333] on div "prenota" at bounding box center [824, 327] width 76 height 20
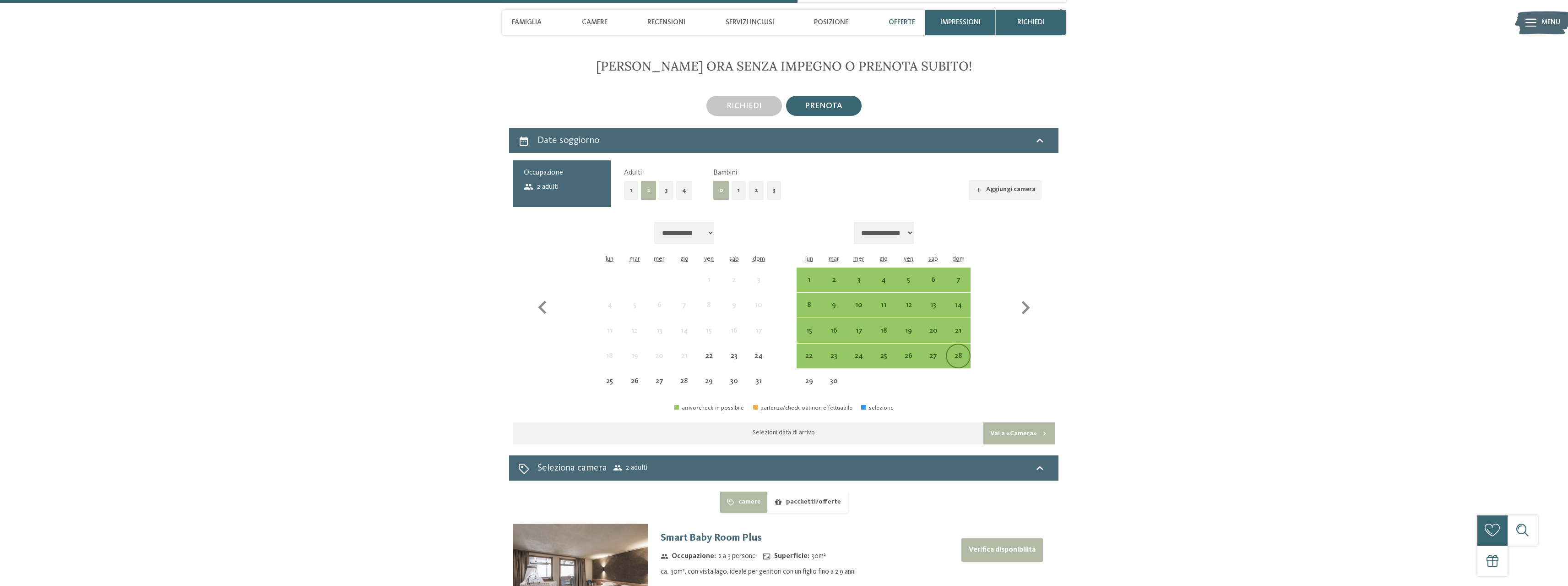
scroll to position [2587, 0]
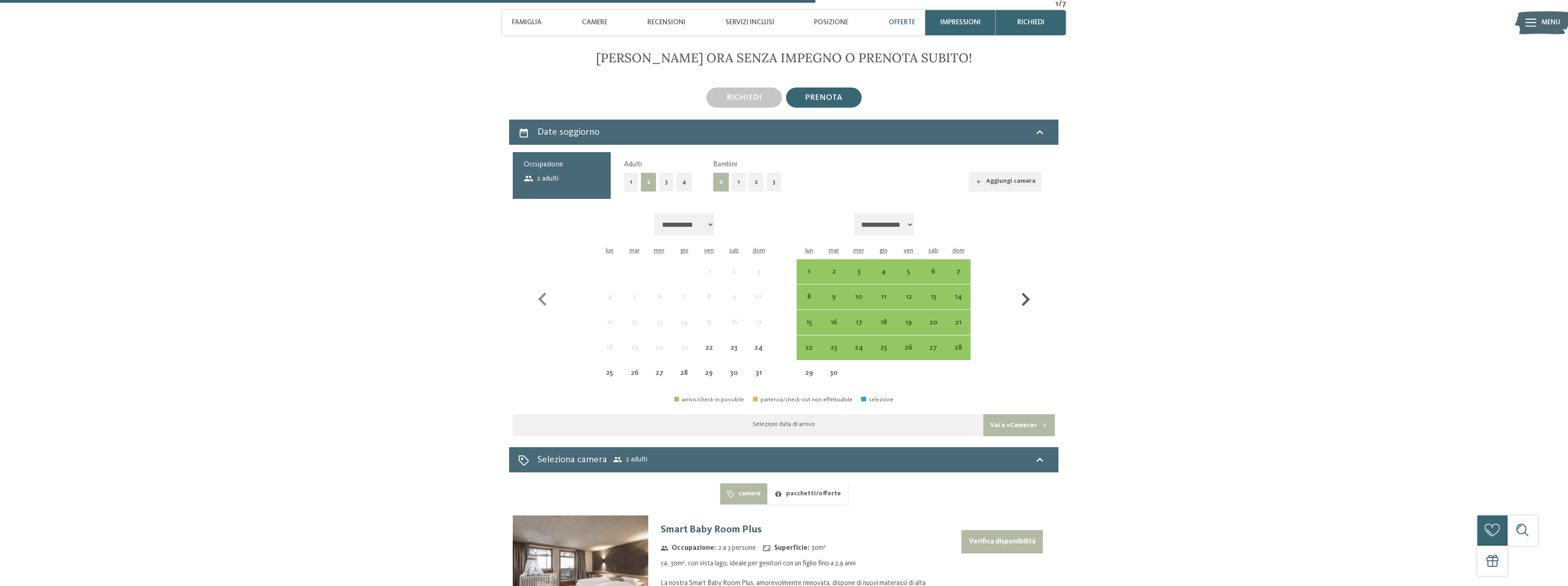
click at [1034, 301] on icon "button" at bounding box center [1025, 299] width 27 height 27
click at [1033, 301] on icon "button" at bounding box center [1025, 299] width 27 height 27
select select "**********"
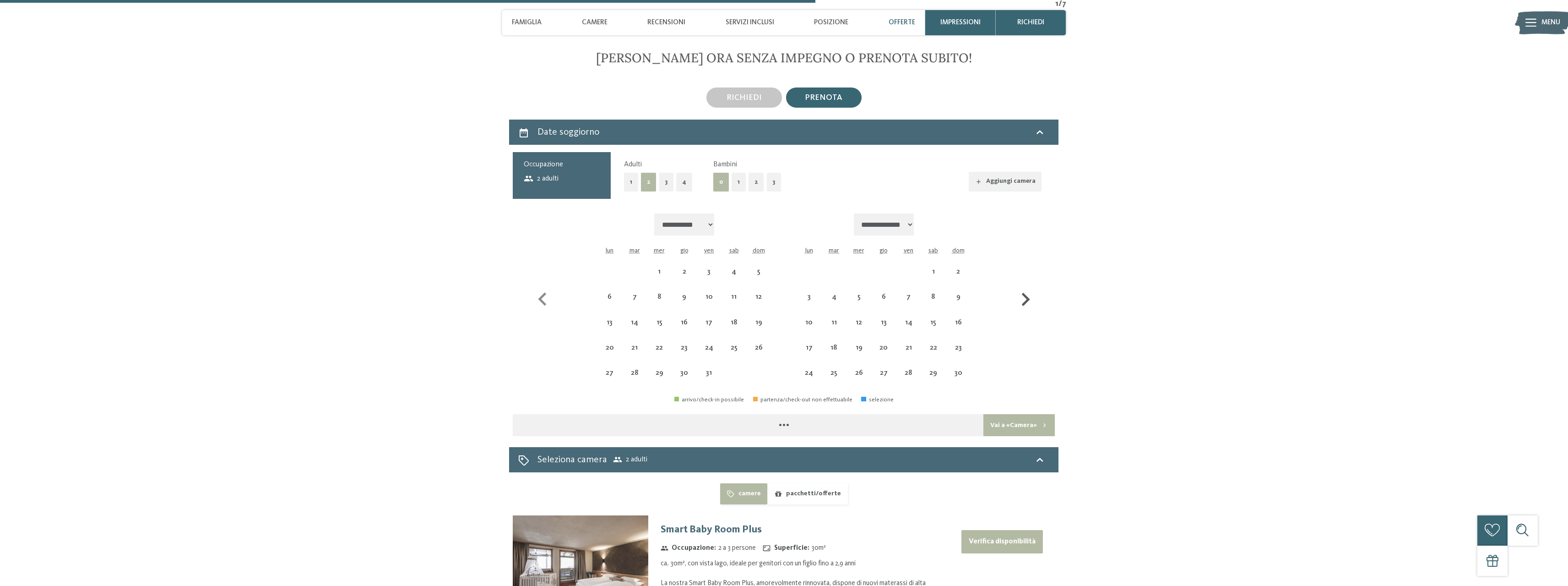
select select "**********"
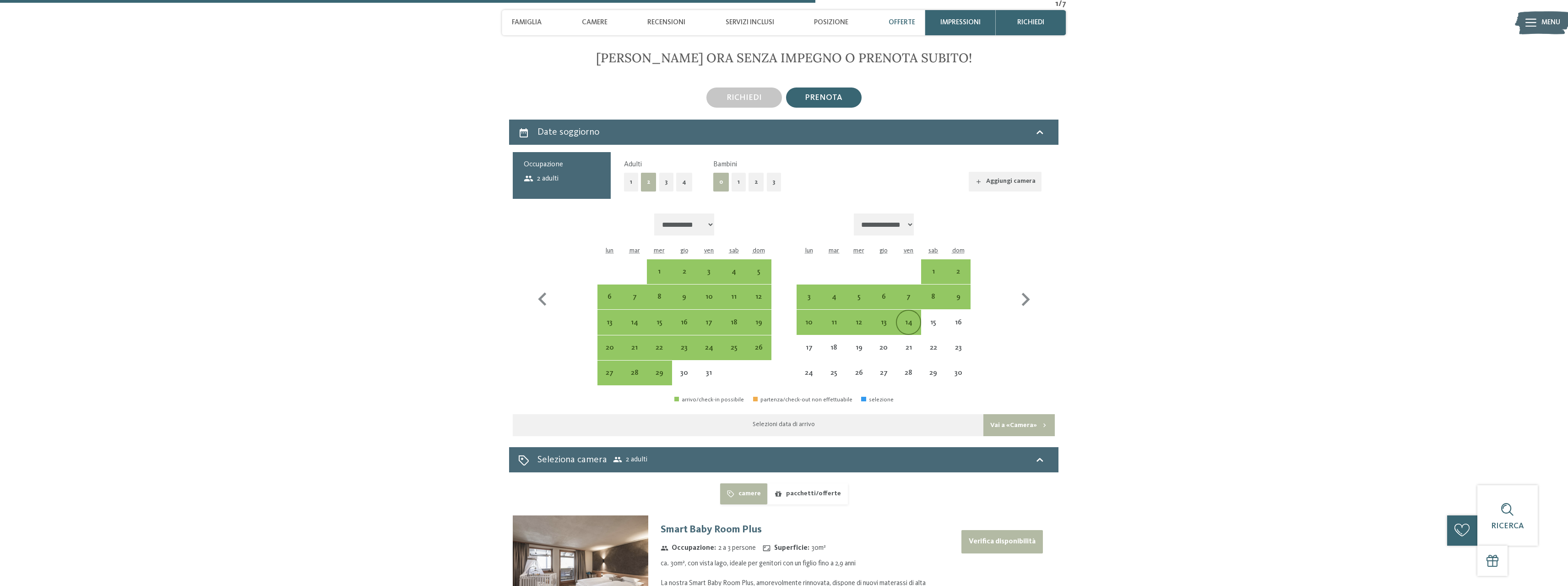
click at [915, 314] on div "14" at bounding box center [908, 322] width 23 height 23
select select "**********"
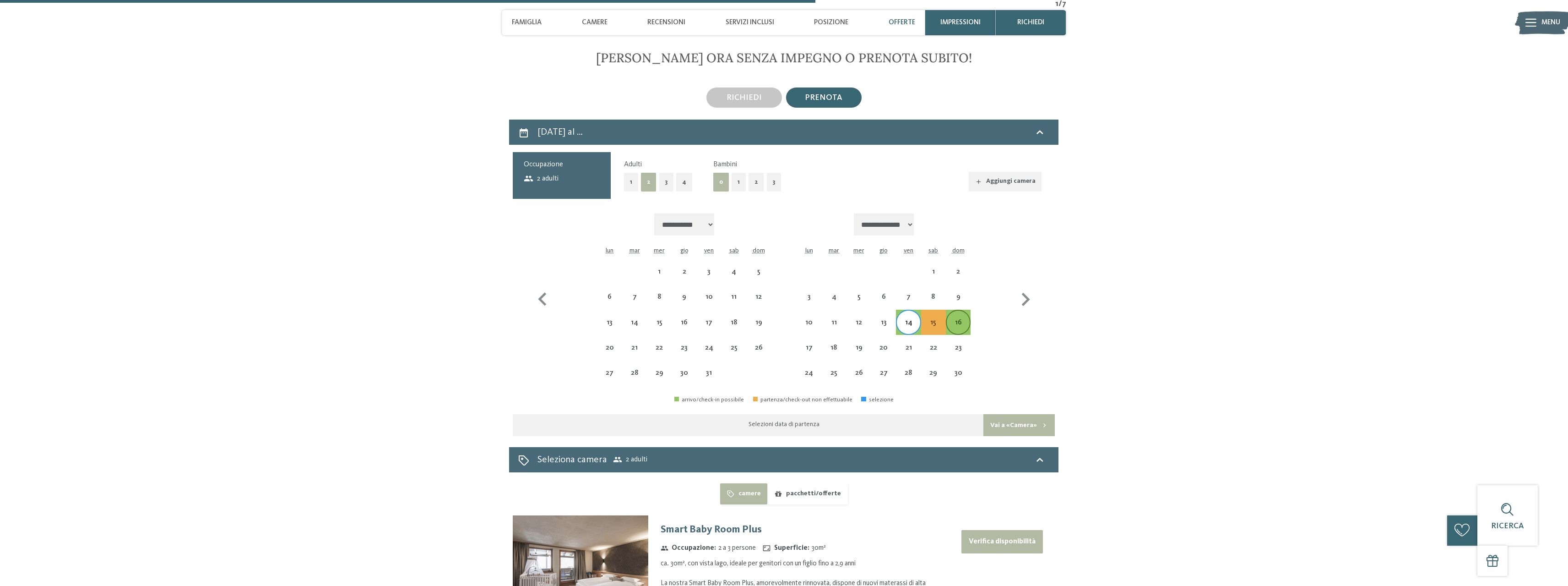
click at [960, 319] on div "16" at bounding box center [958, 330] width 23 height 23
select select "**********"
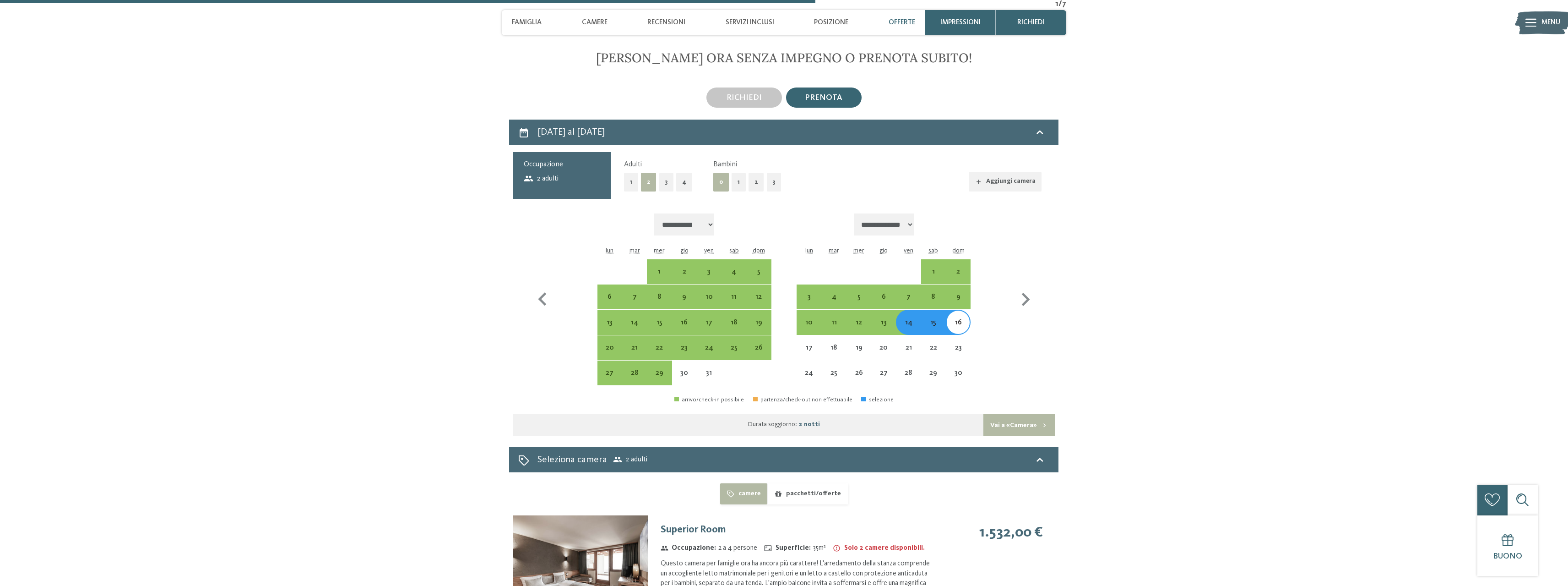
click at [630, 177] on button "1" at bounding box center [631, 182] width 14 height 19
select select "**********"
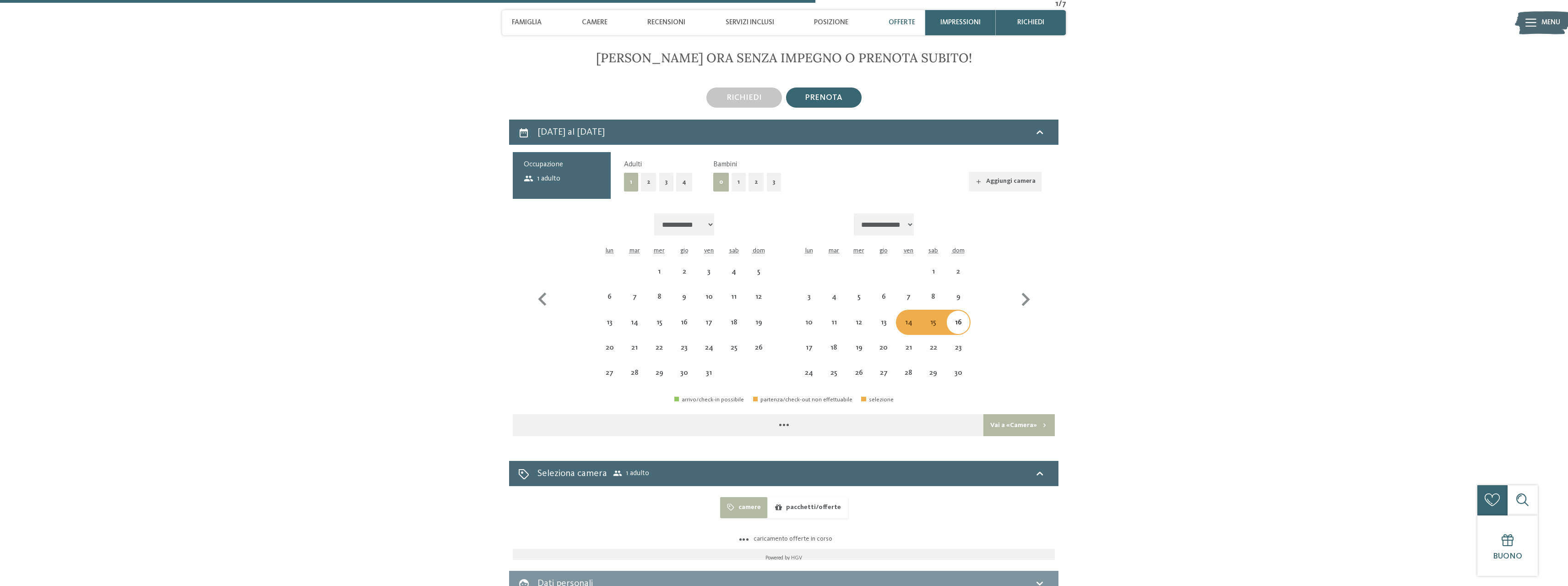
select select "**********"
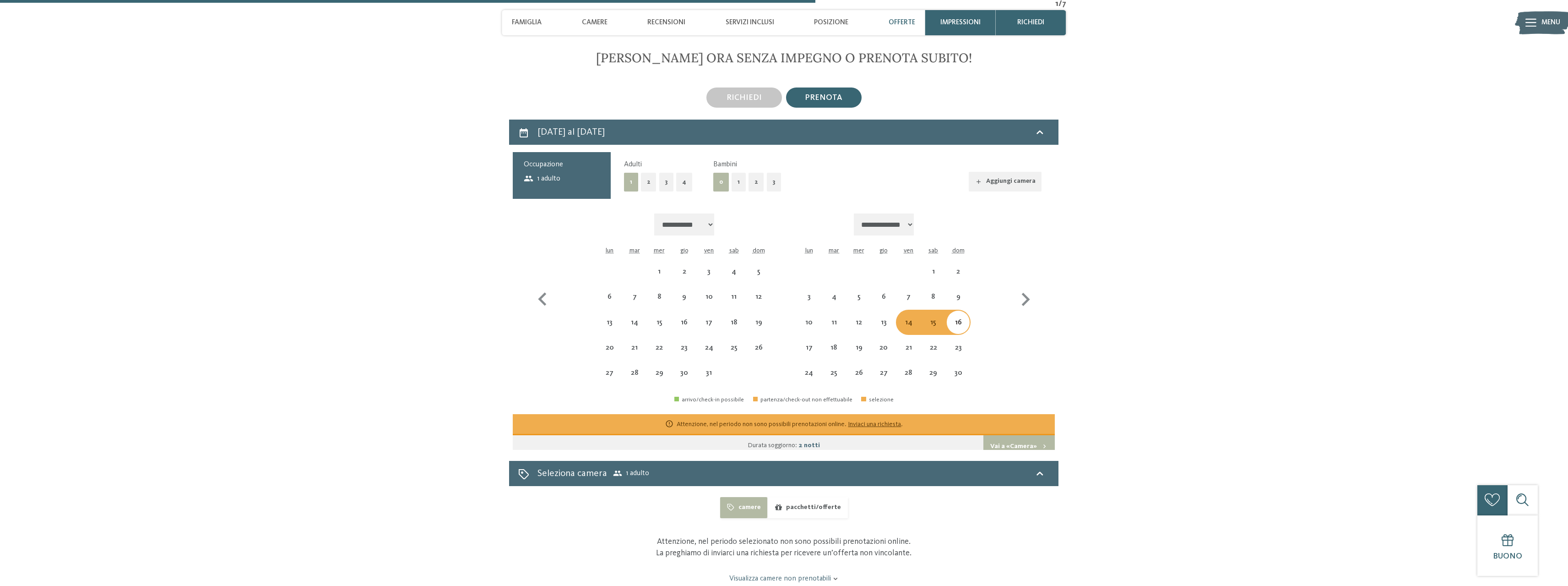
click at [737, 185] on button "1" at bounding box center [739, 182] width 14 height 19
select select "**********"
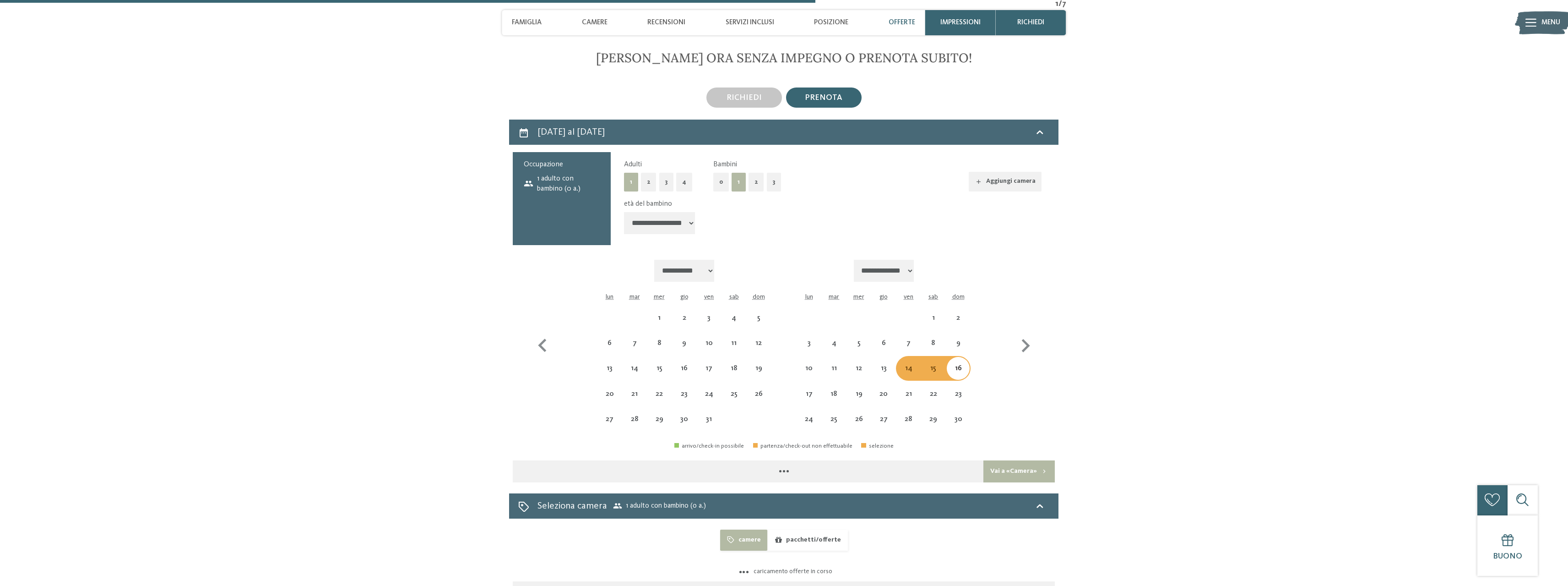
select select "**********"
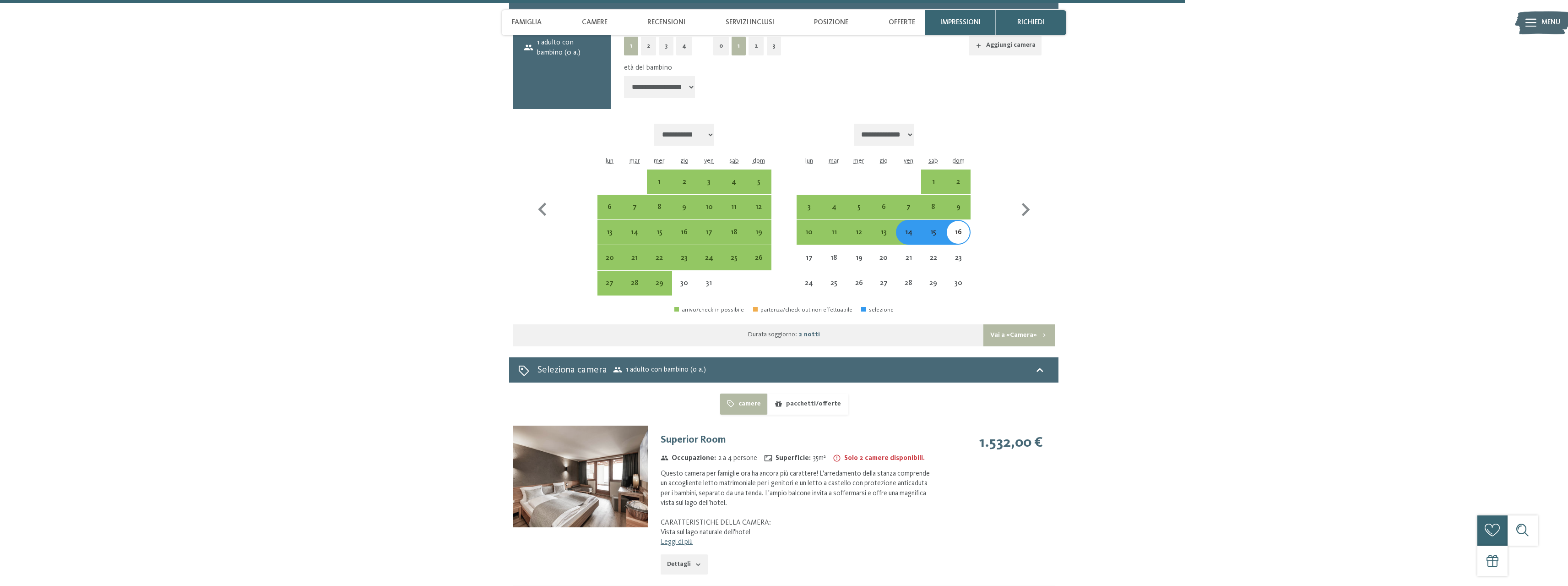
scroll to position [2724, 0]
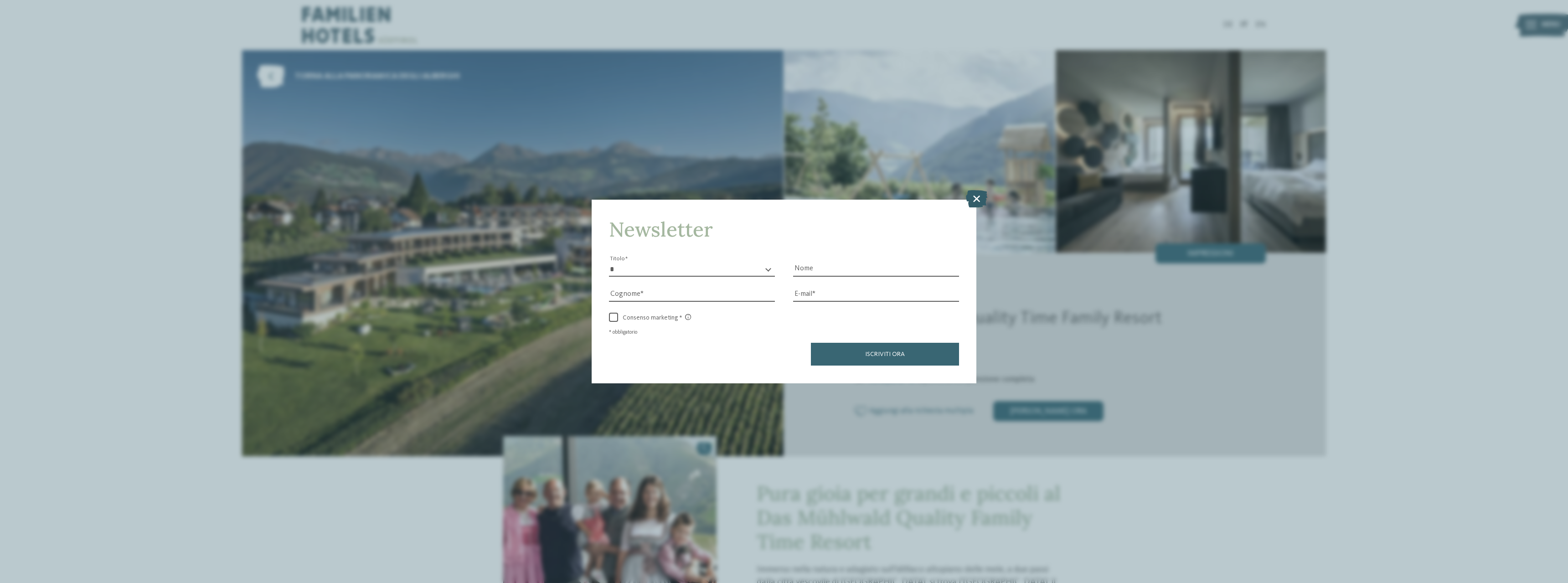
click at [976, 194] on icon at bounding box center [977, 198] width 22 height 17
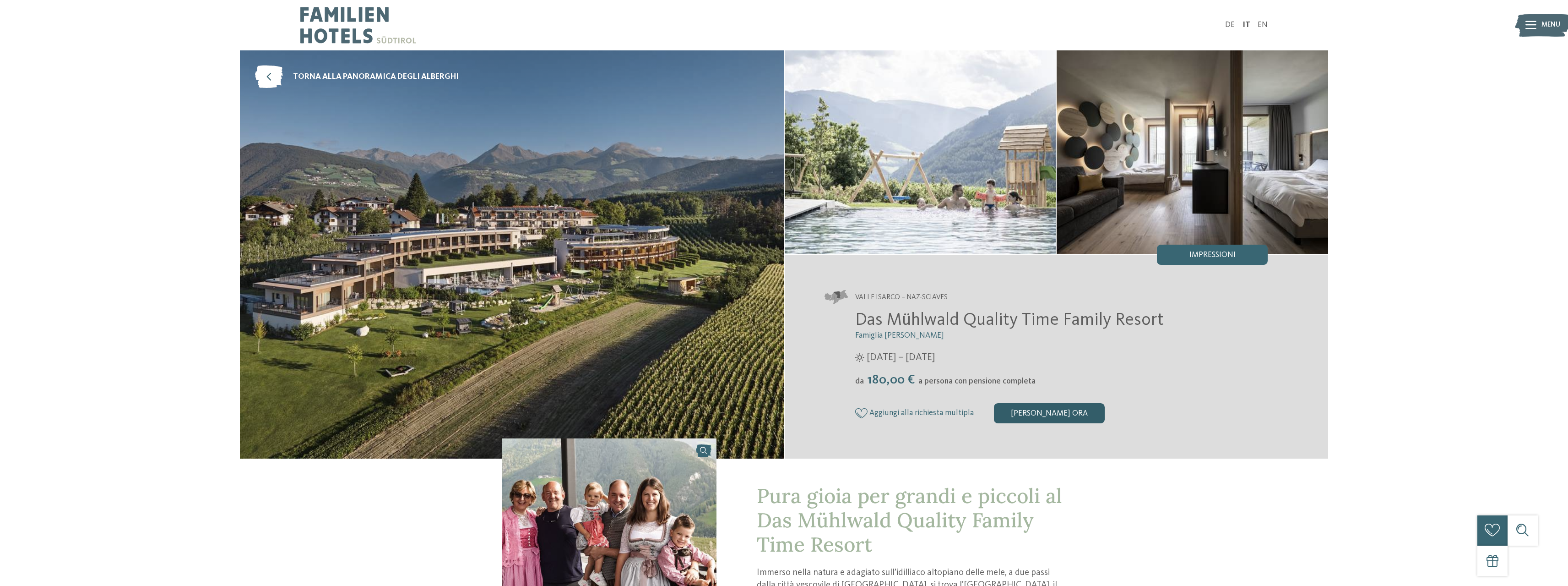
click at [1041, 413] on div "[PERSON_NAME] ora" at bounding box center [1049, 413] width 111 height 20
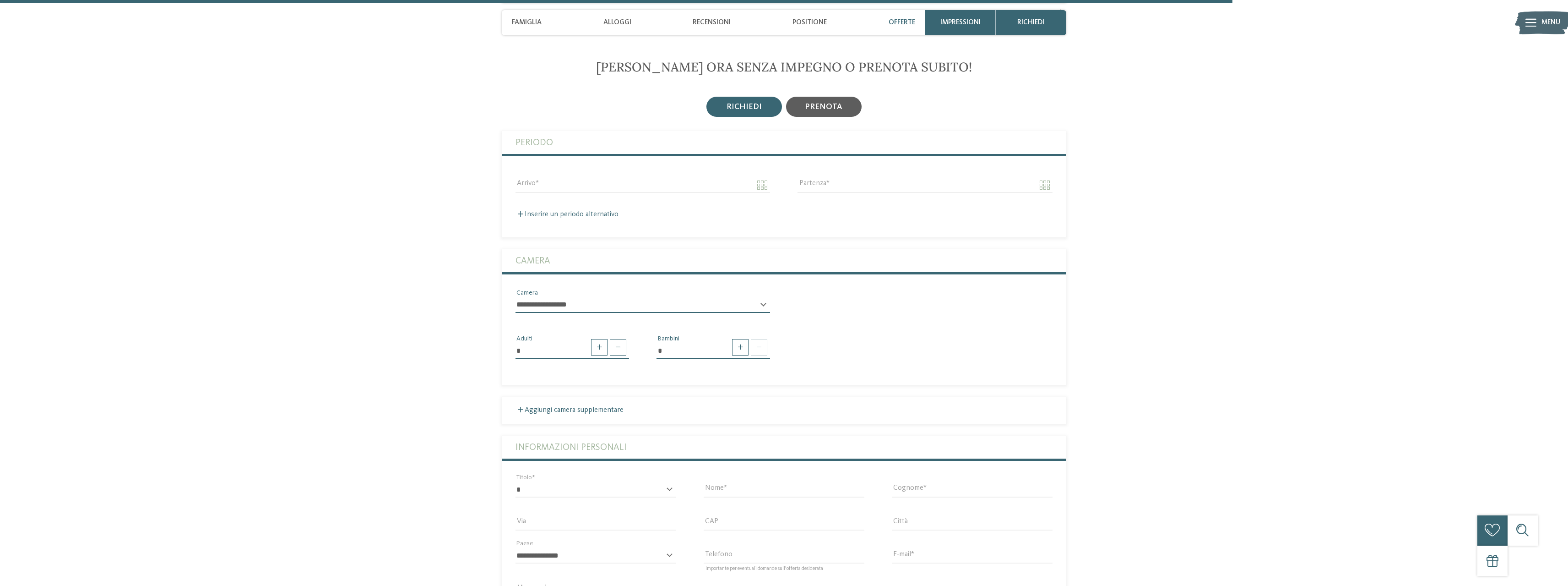
scroll to position [2641, 0]
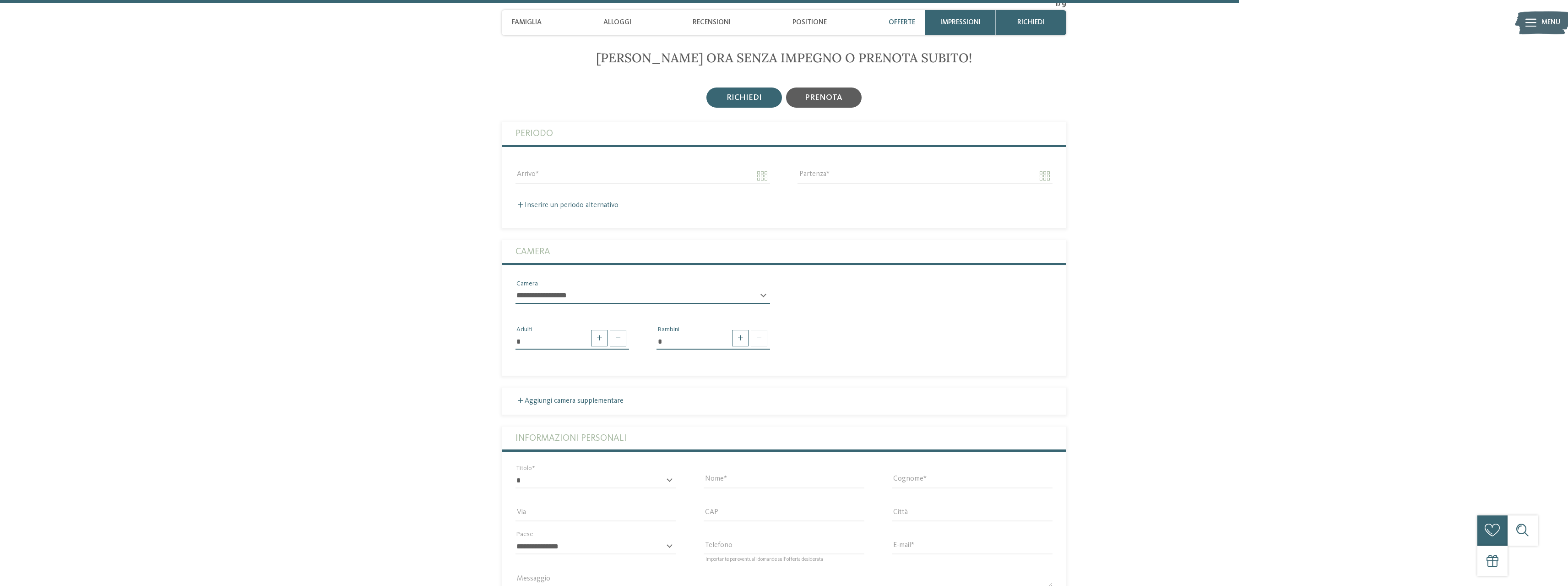
click at [836, 102] on span "prenota" at bounding box center [823, 98] width 38 height 8
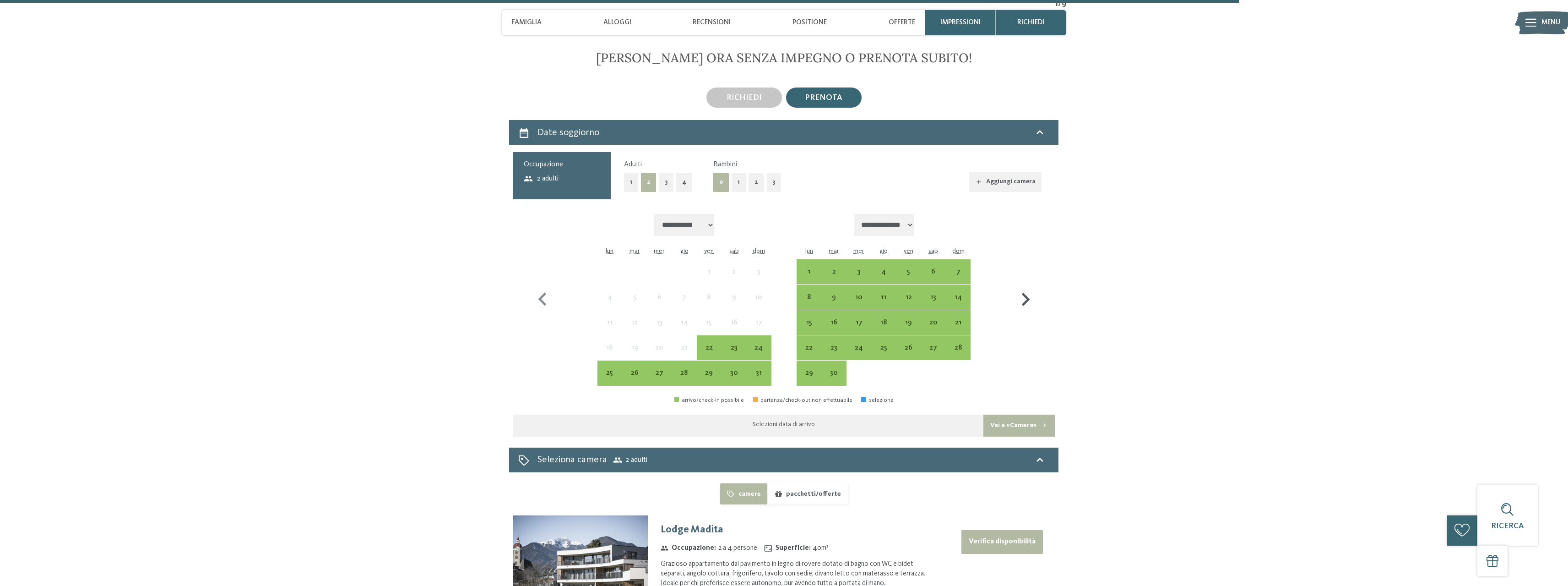
click at [1020, 298] on icon "button" at bounding box center [1025, 299] width 27 height 27
select select "**********"
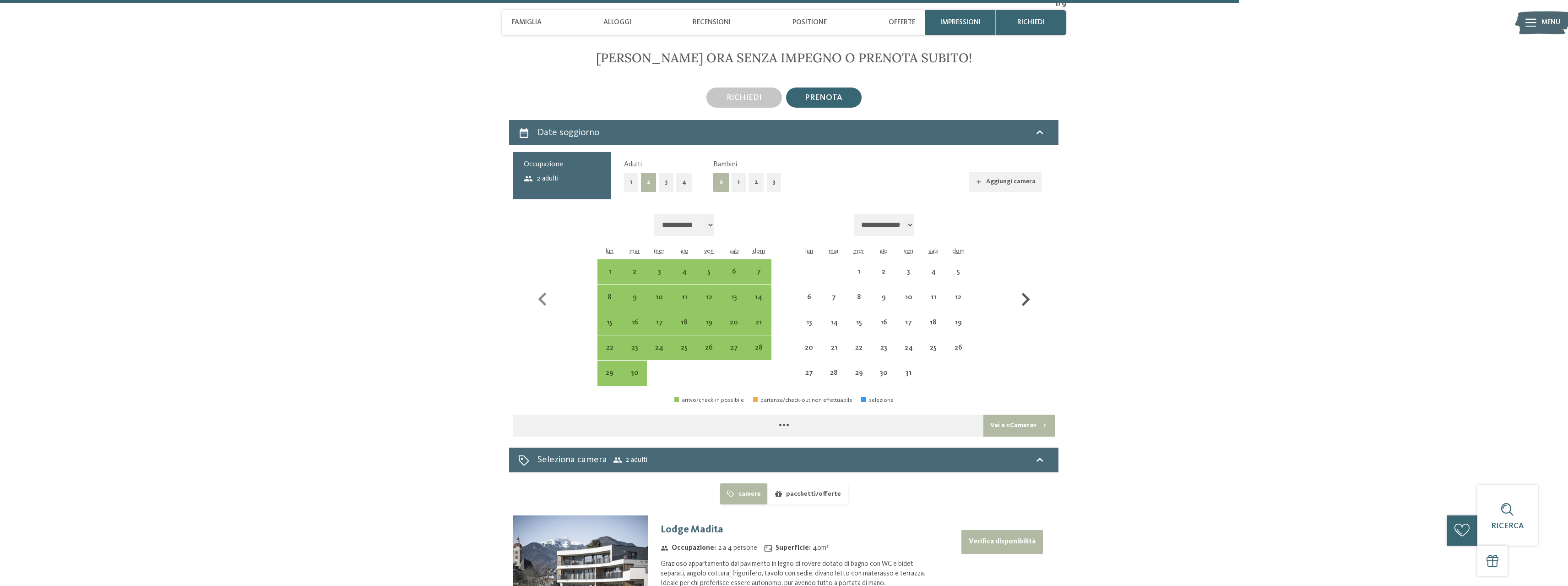
click at [1021, 298] on icon "button" at bounding box center [1025, 299] width 27 height 27
select select "**********"
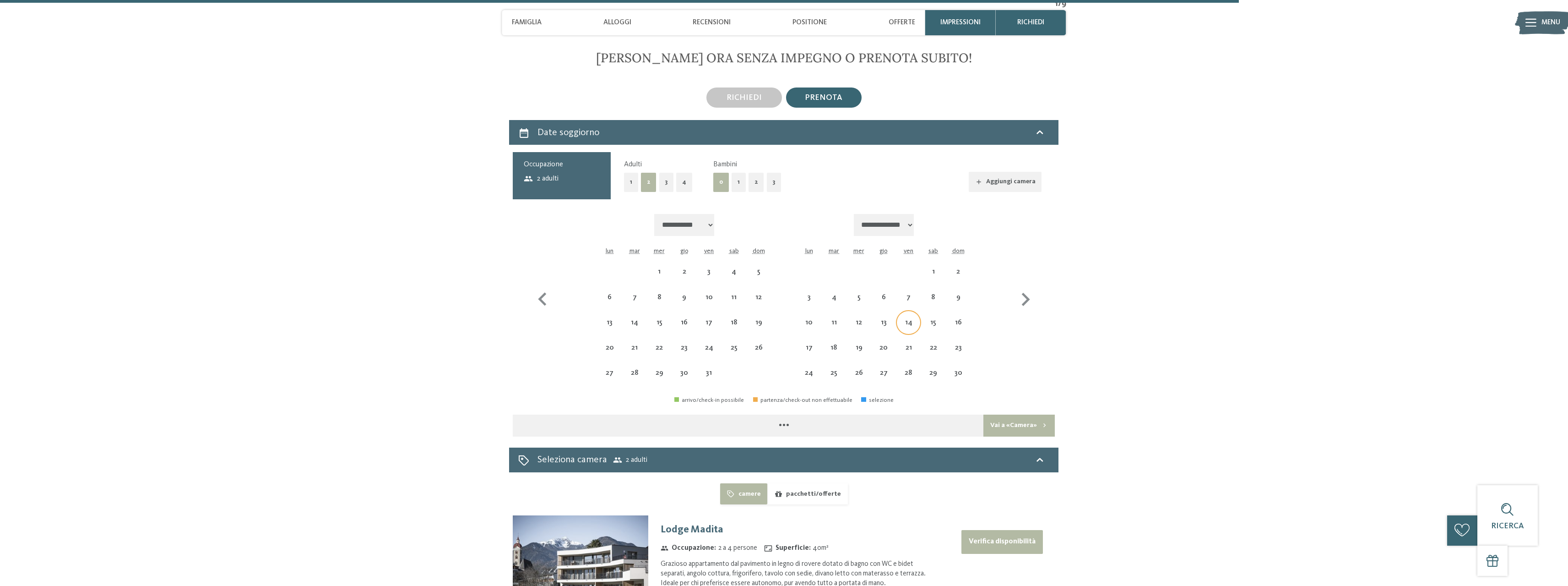
click at [915, 324] on div "14" at bounding box center [908, 330] width 23 height 23
select select "**********"
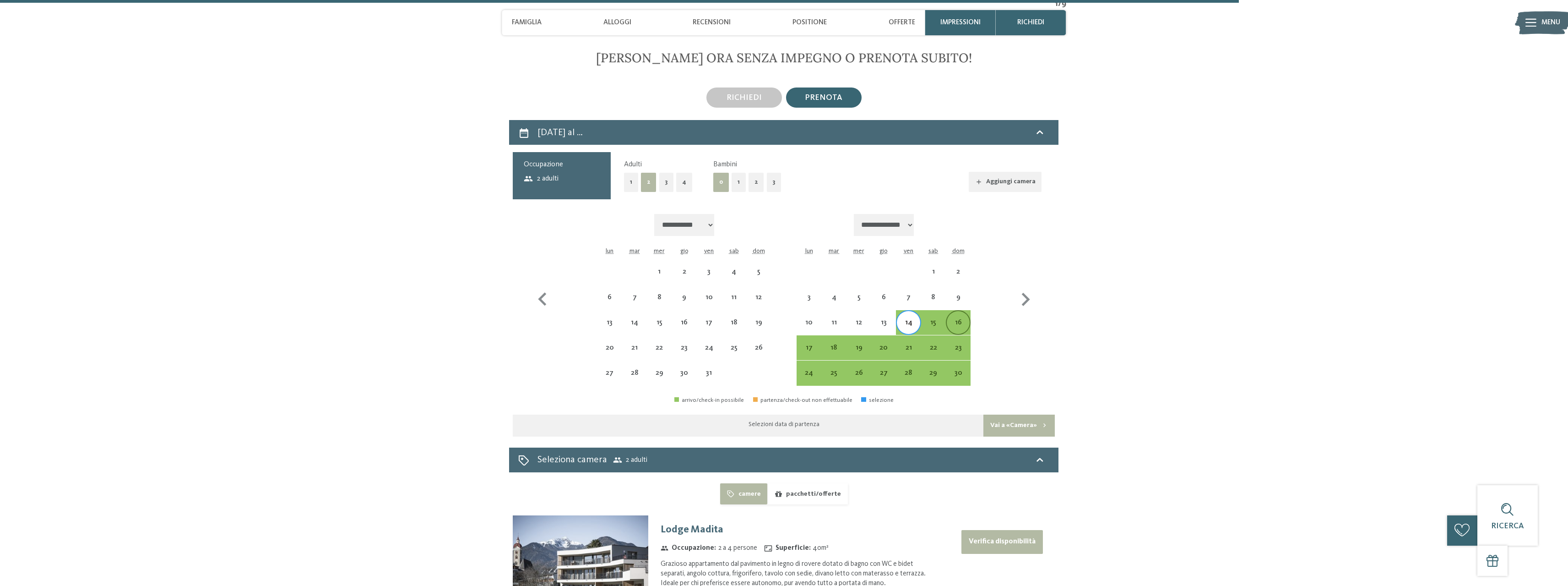
click at [967, 323] on div "16" at bounding box center [958, 330] width 23 height 23
select select "**********"
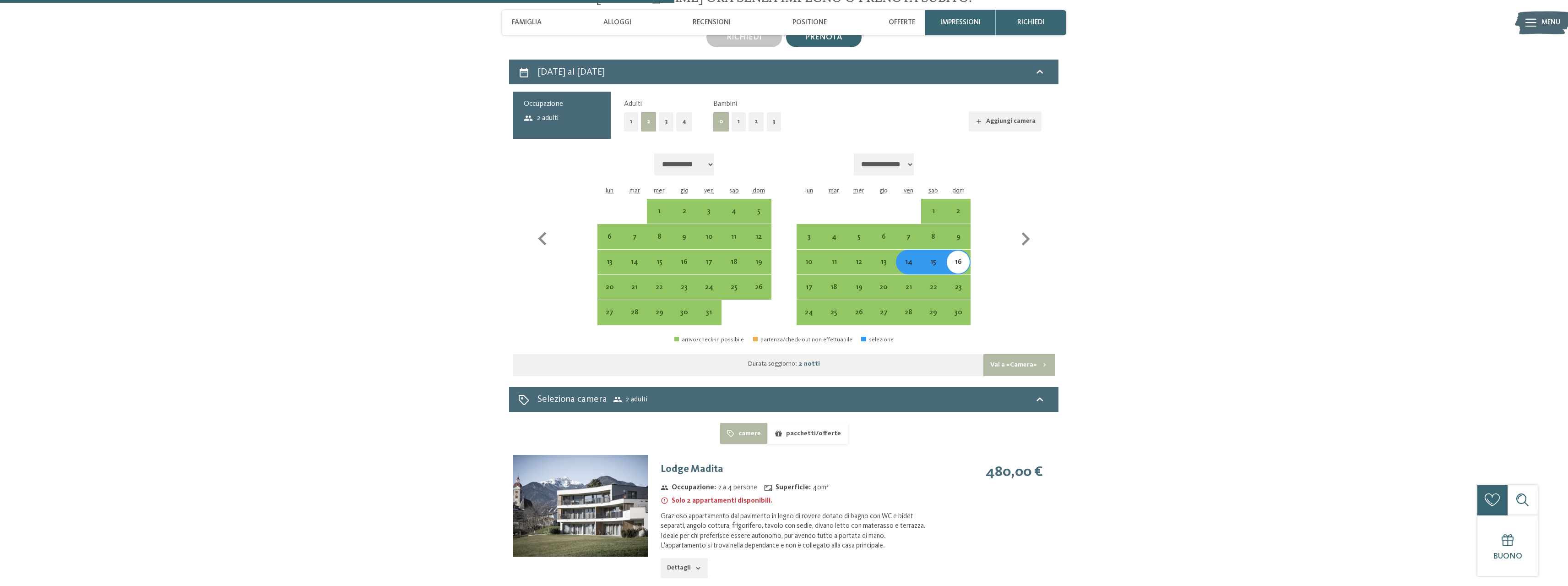
scroll to position [2687, 0]
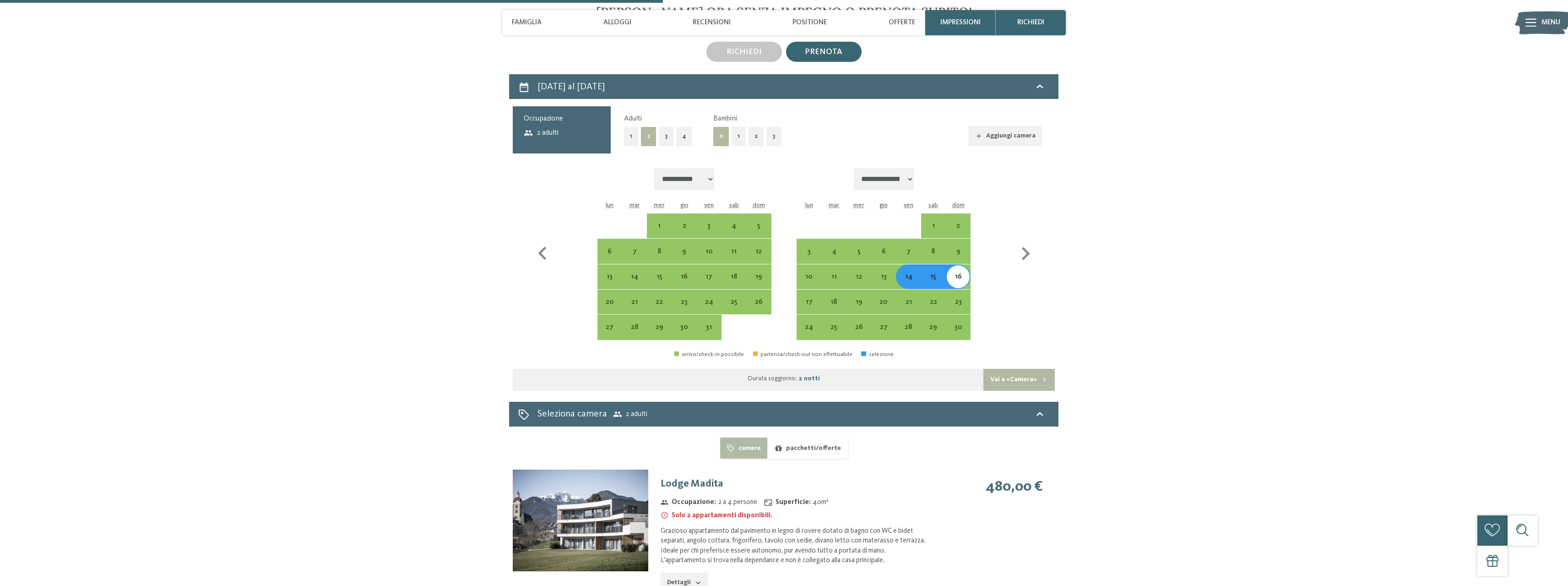
click at [665, 137] on button "3" at bounding box center [667, 136] width 15 height 19
select select "**********"
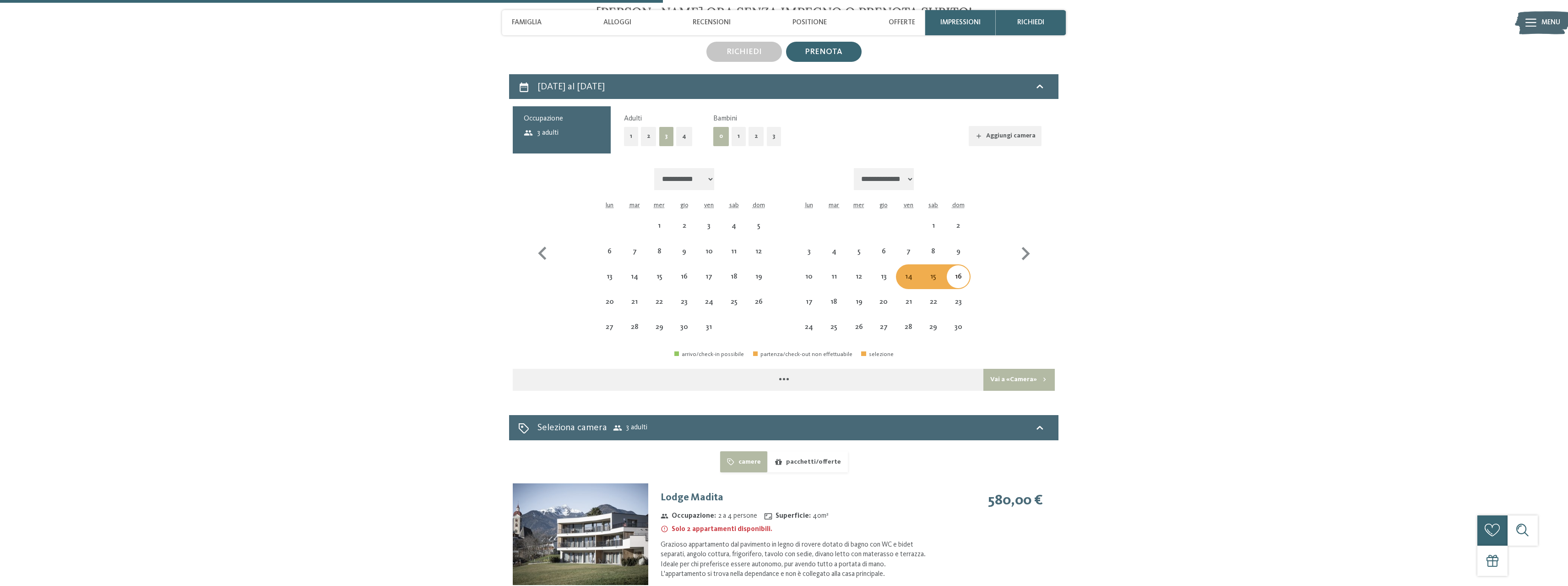
click at [746, 141] on div "0 1 2 3" at bounding box center [748, 136] width 68 height 19
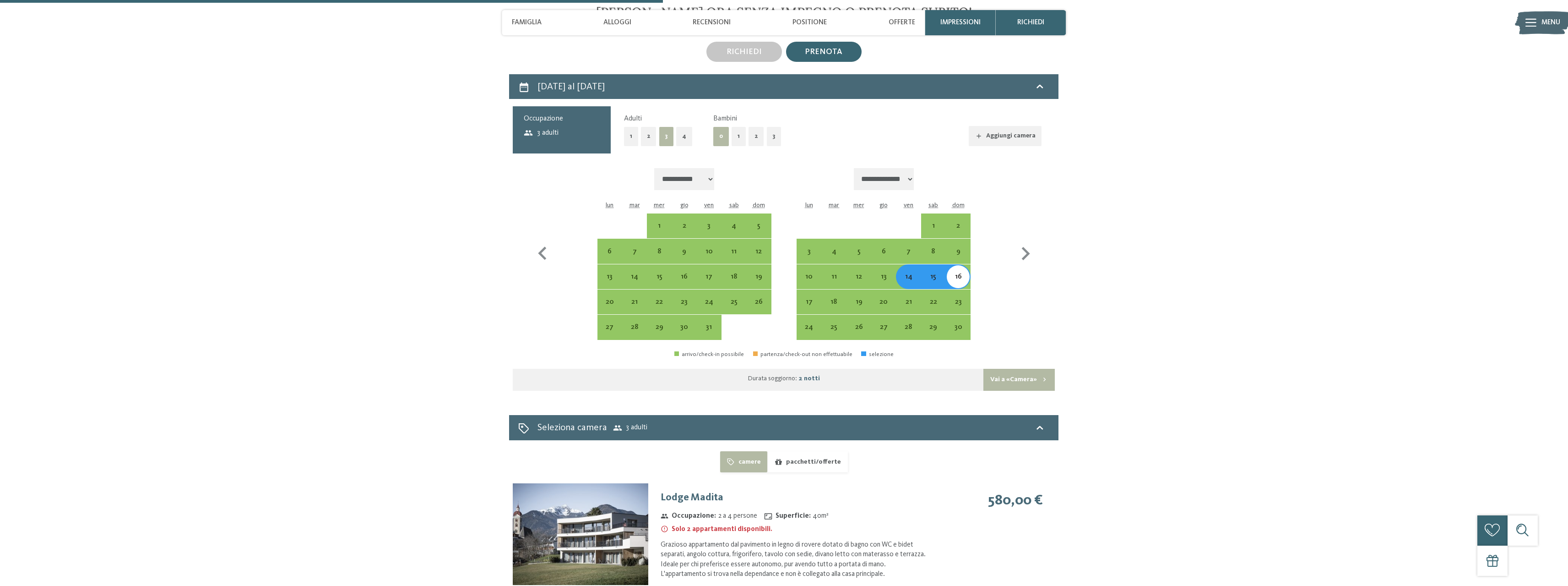
click at [758, 140] on button "2" at bounding box center [757, 136] width 16 height 19
select select "**********"
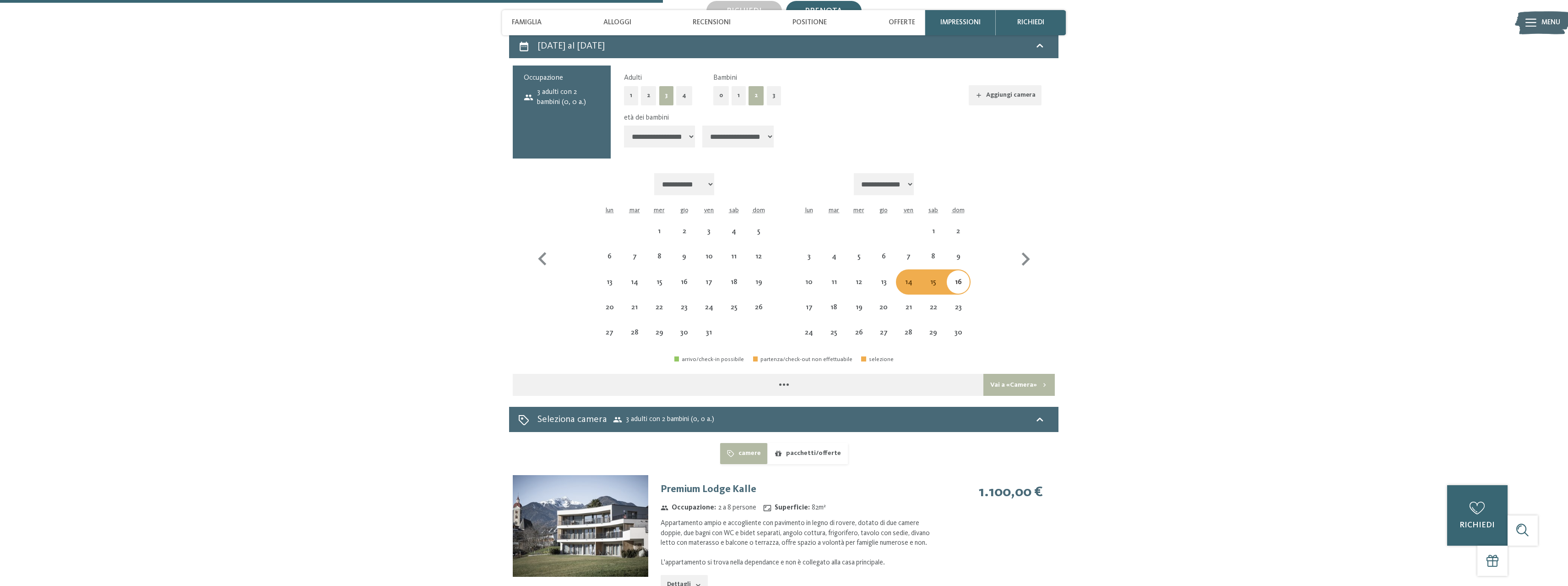
select select "**********"
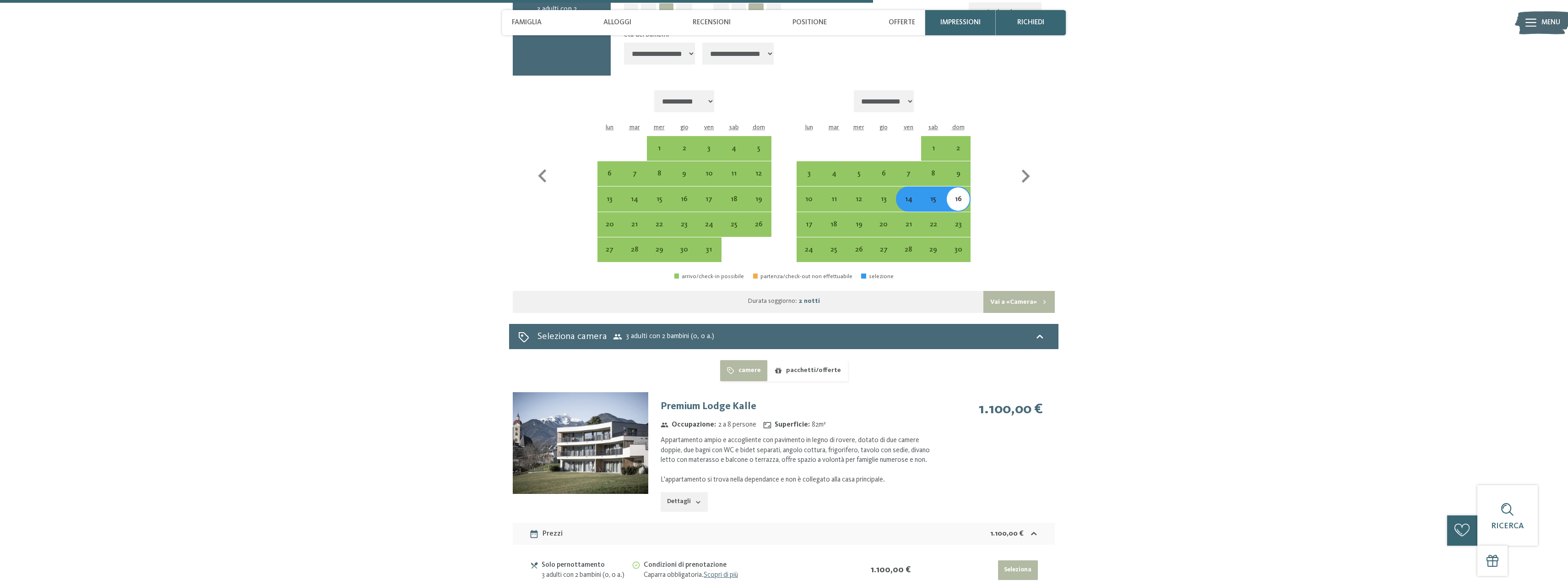
scroll to position [2824, 0]
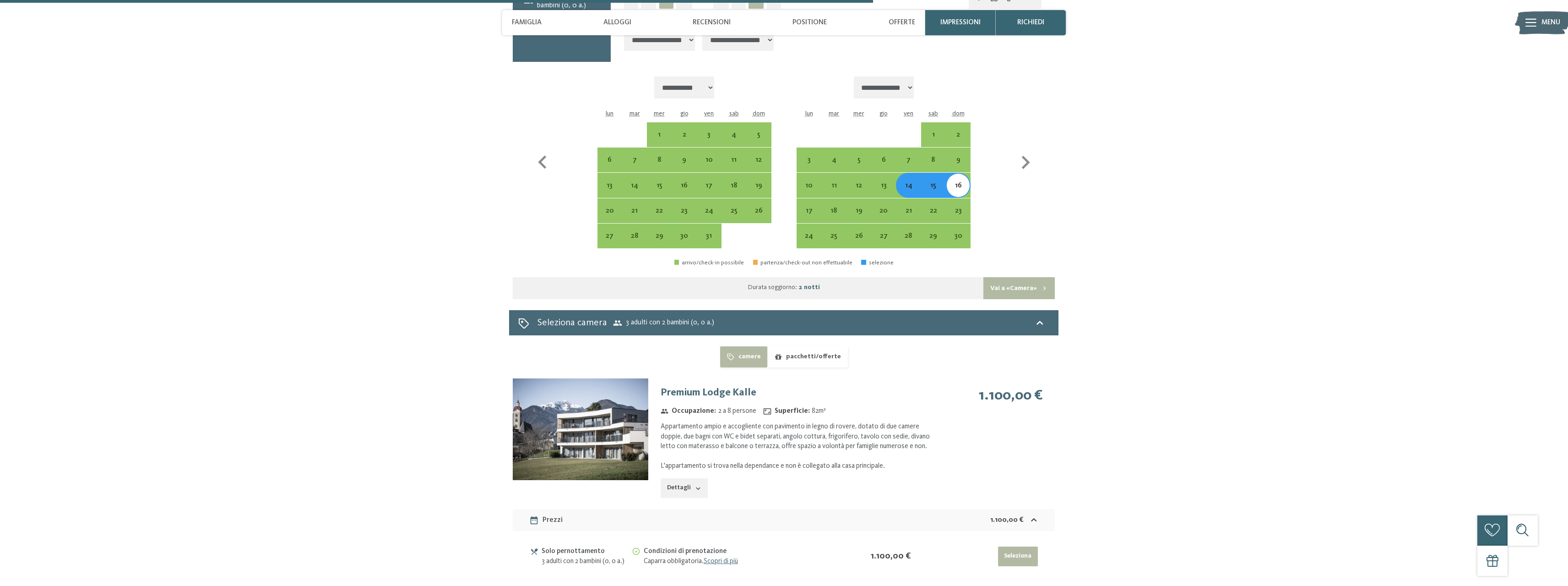
click at [690, 484] on button "Dettagli" at bounding box center [684, 488] width 47 height 20
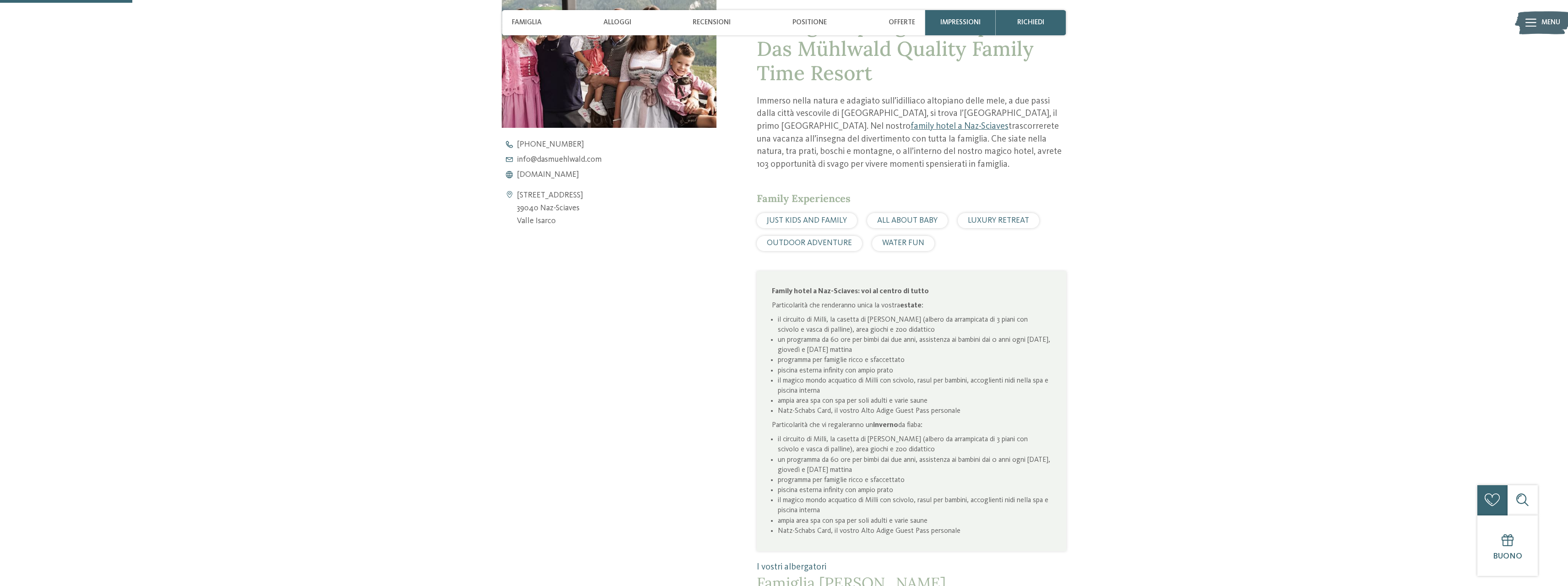
scroll to position [487, 0]
